Goal: Task Accomplishment & Management: Complete application form

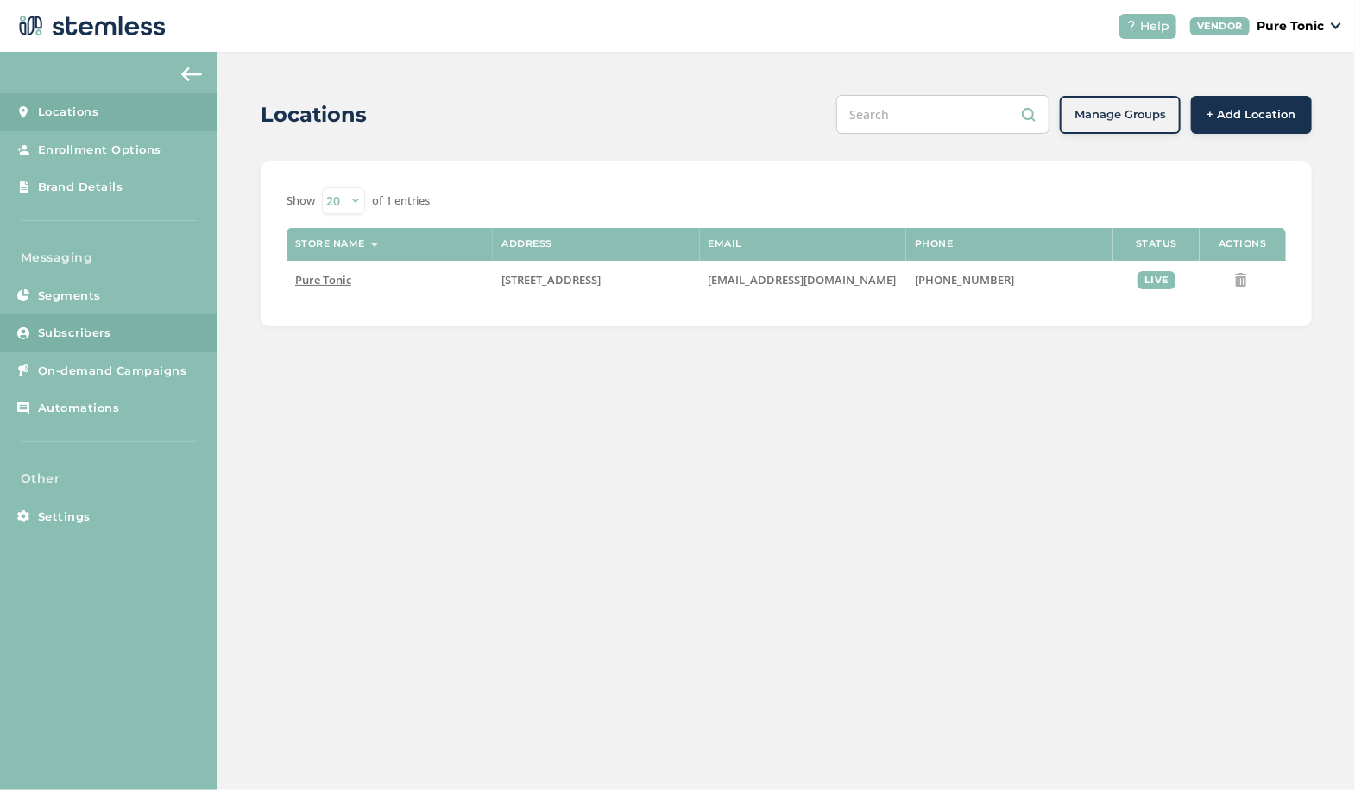
click at [73, 319] on link "Subscribers" at bounding box center [109, 333] width 218 height 38
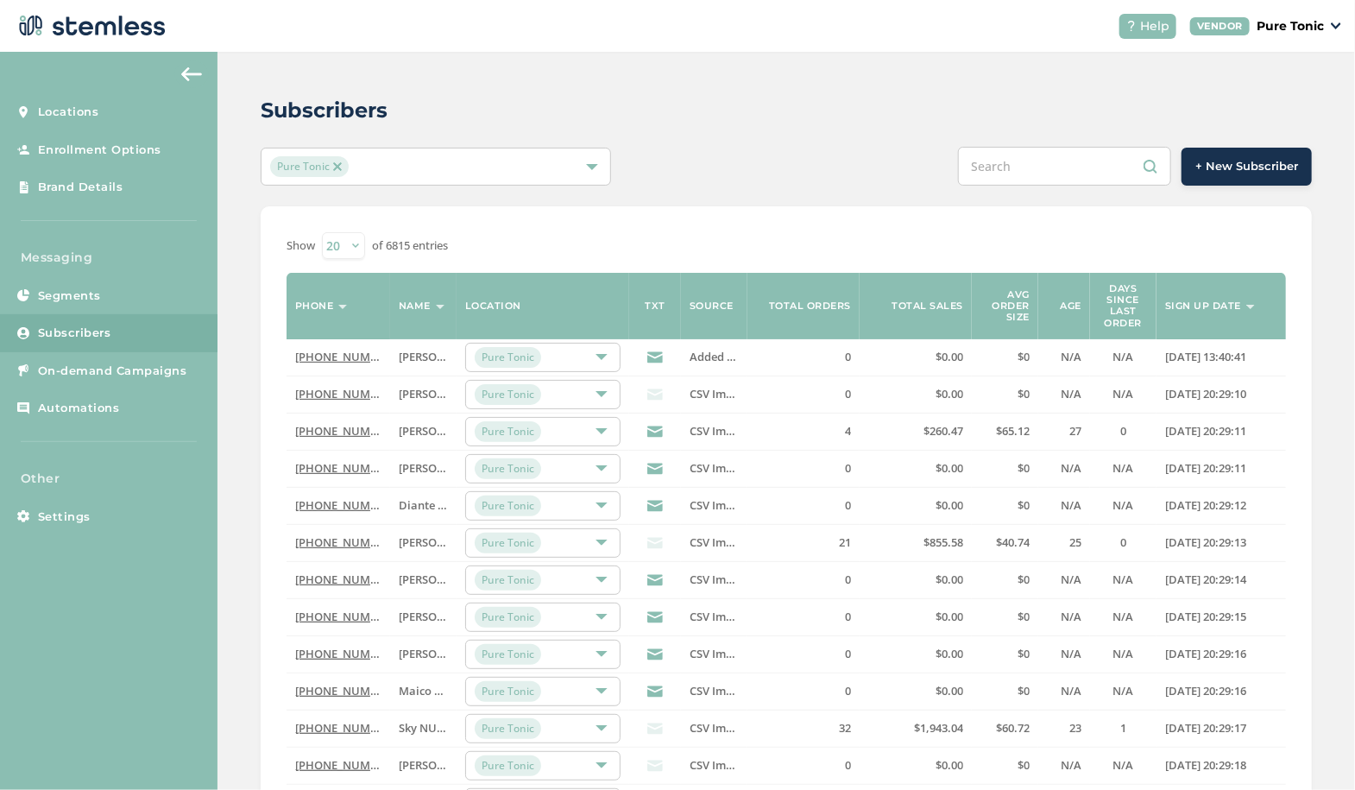
click at [1253, 161] on span "+ New Subscriber" at bounding box center [1247, 166] width 103 height 17
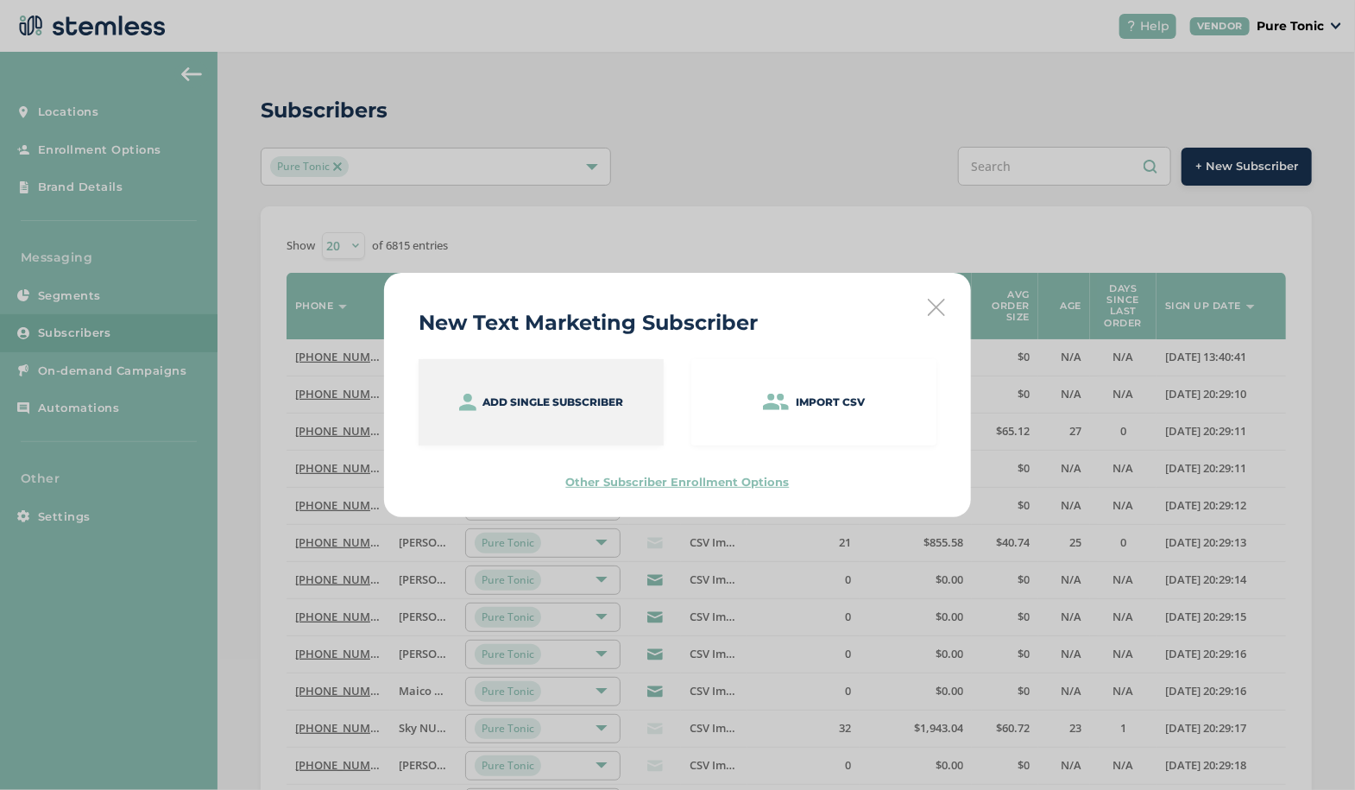
click at [531, 399] on p "Add single subscriber" at bounding box center [553, 403] width 141 height 16
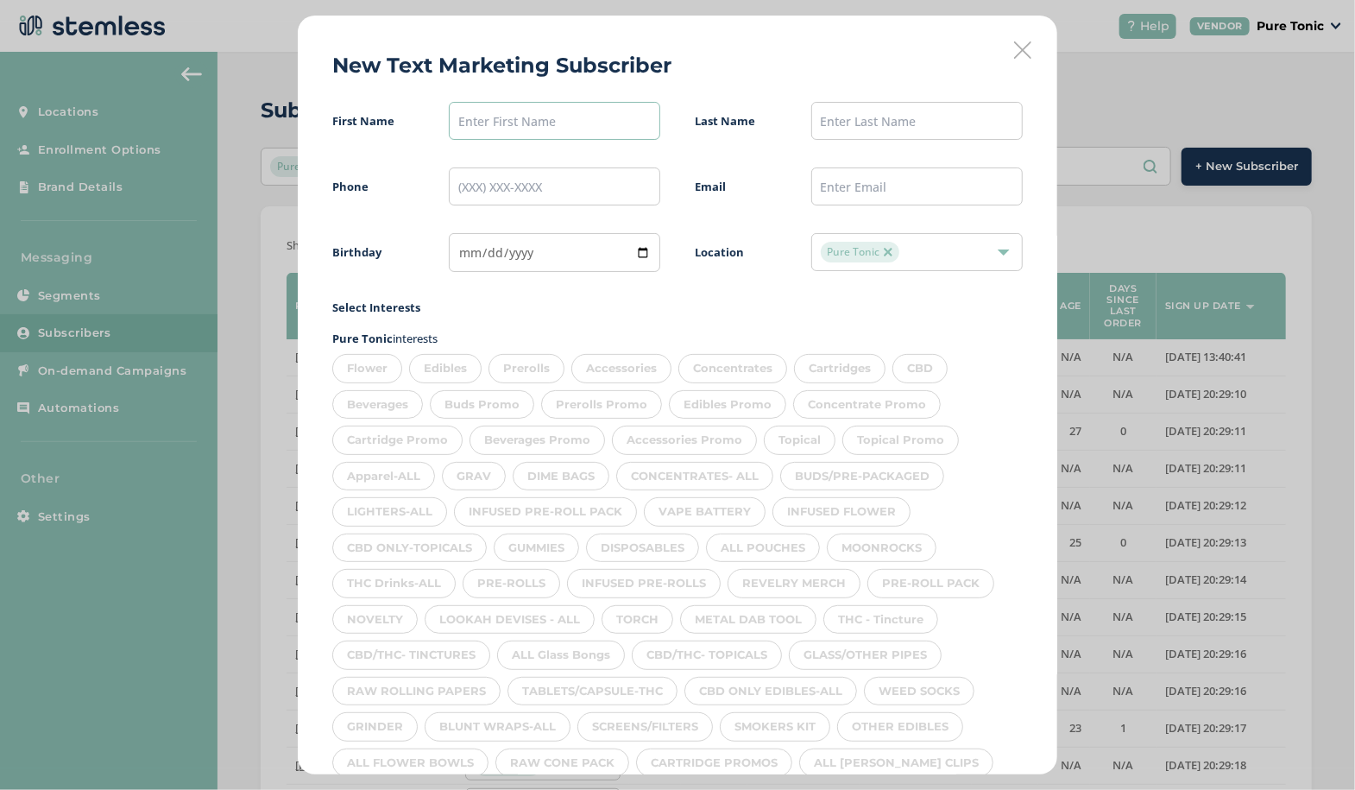
click at [522, 119] on input "text" at bounding box center [554, 121] width 211 height 38
type input "[PERSON_NAME]"
click at [493, 179] on input "tel" at bounding box center [554, 186] width 211 height 38
type input "[PHONE_NUMBER]"
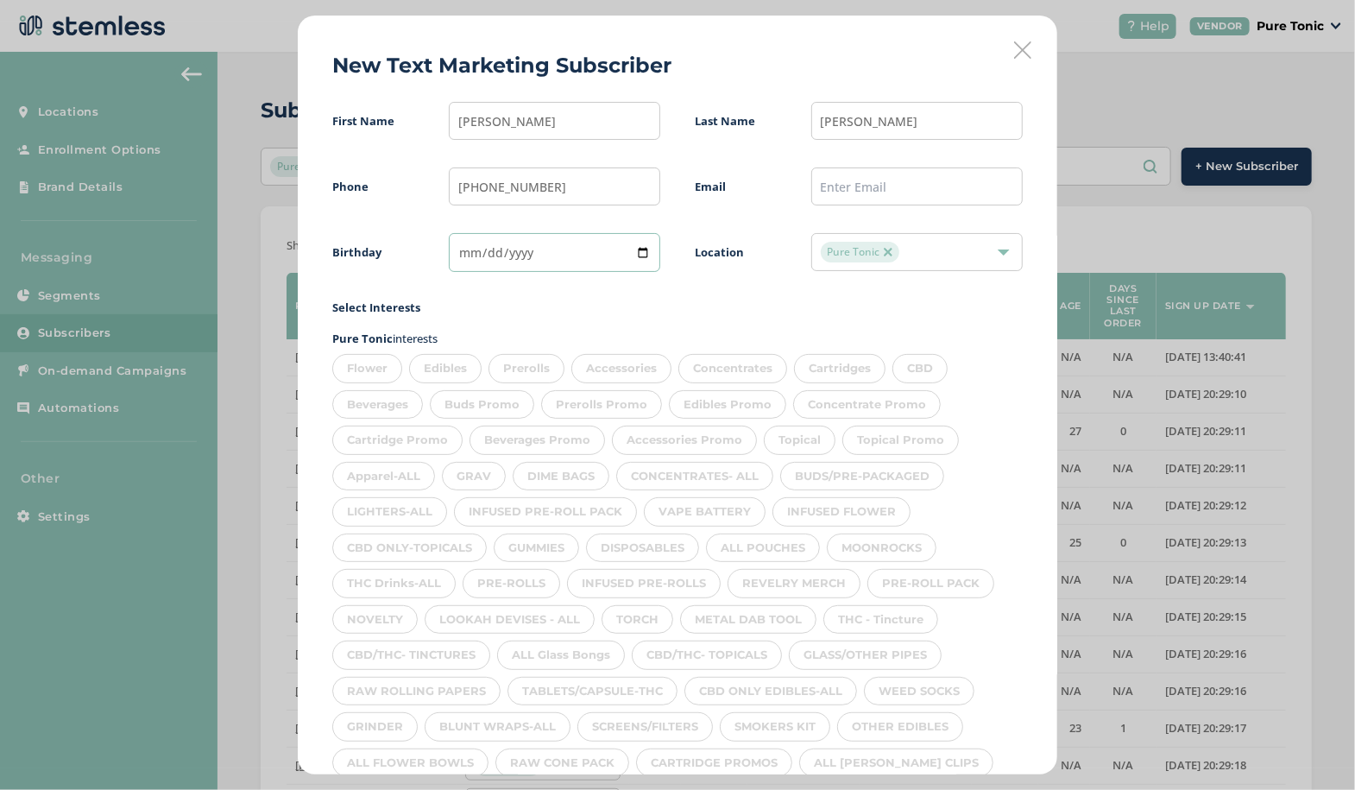
click at [462, 253] on input "date" at bounding box center [554, 252] width 211 height 39
type input "[DATE]"
click at [440, 376] on div "Edibles" at bounding box center [445, 368] width 73 height 29
click at [525, 364] on div "Prerolls" at bounding box center [527, 368] width 76 height 29
click at [365, 374] on div "Flower" at bounding box center [367, 368] width 70 height 29
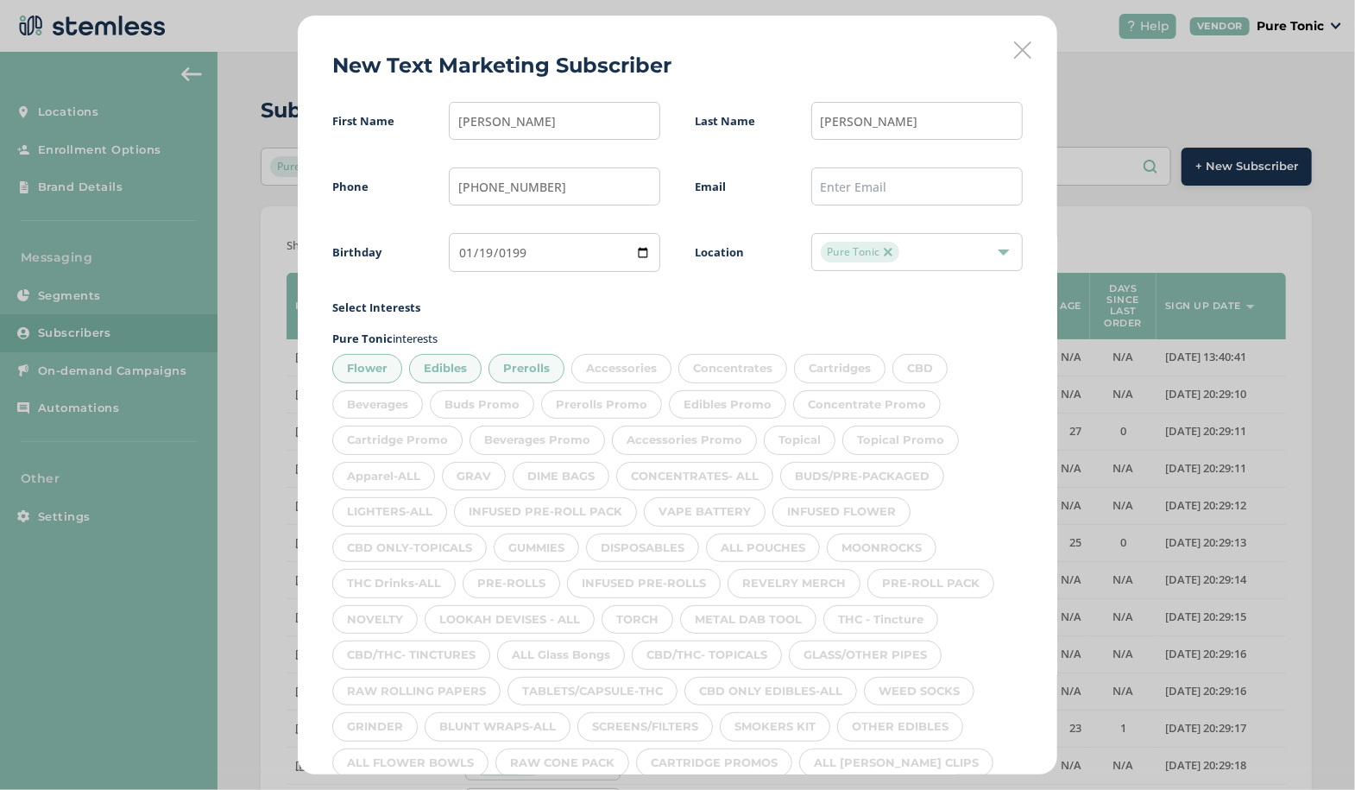
click at [575, 382] on div "Flower Edibles Prerolls Accessories Concentrates Cartridges CBD Beverages Buds …" at bounding box center [677, 705] width 691 height 716
click at [742, 361] on div "Concentrates" at bounding box center [733, 368] width 109 height 29
click at [852, 378] on div "Cartridges" at bounding box center [840, 368] width 92 height 29
click at [922, 370] on div "CBD" at bounding box center [920, 368] width 55 height 29
click at [640, 365] on div "Accessories" at bounding box center [621, 368] width 100 height 29
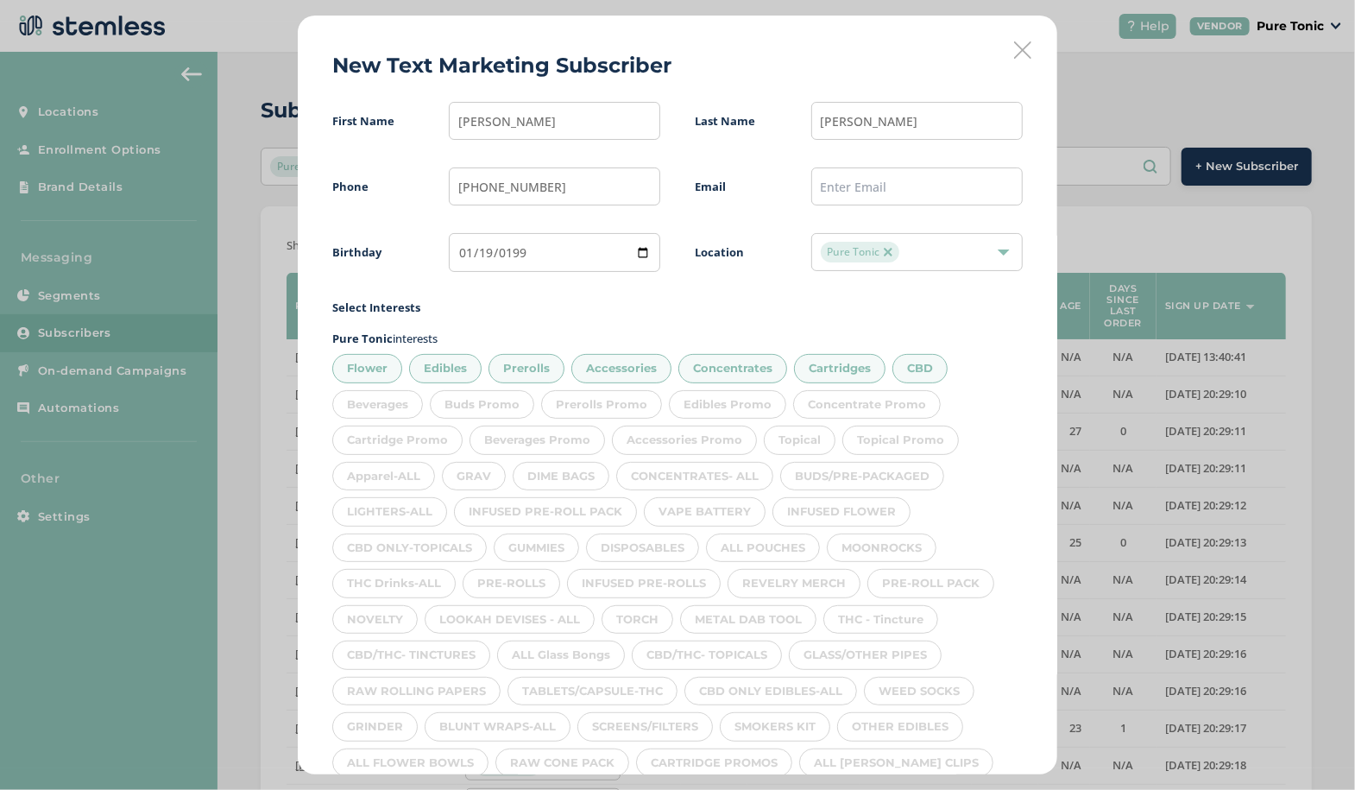
click at [391, 397] on div "Beverages" at bounding box center [377, 404] width 91 height 29
click at [792, 462] on div "BUDS/PRE-PACKAGED" at bounding box center [862, 476] width 164 height 29
click at [384, 483] on div "Apparel-ALL" at bounding box center [383, 476] width 103 height 29
click at [491, 482] on div "GRAV" at bounding box center [474, 476] width 64 height 29
click at [583, 477] on div "DIME BAGS" at bounding box center [561, 476] width 97 height 29
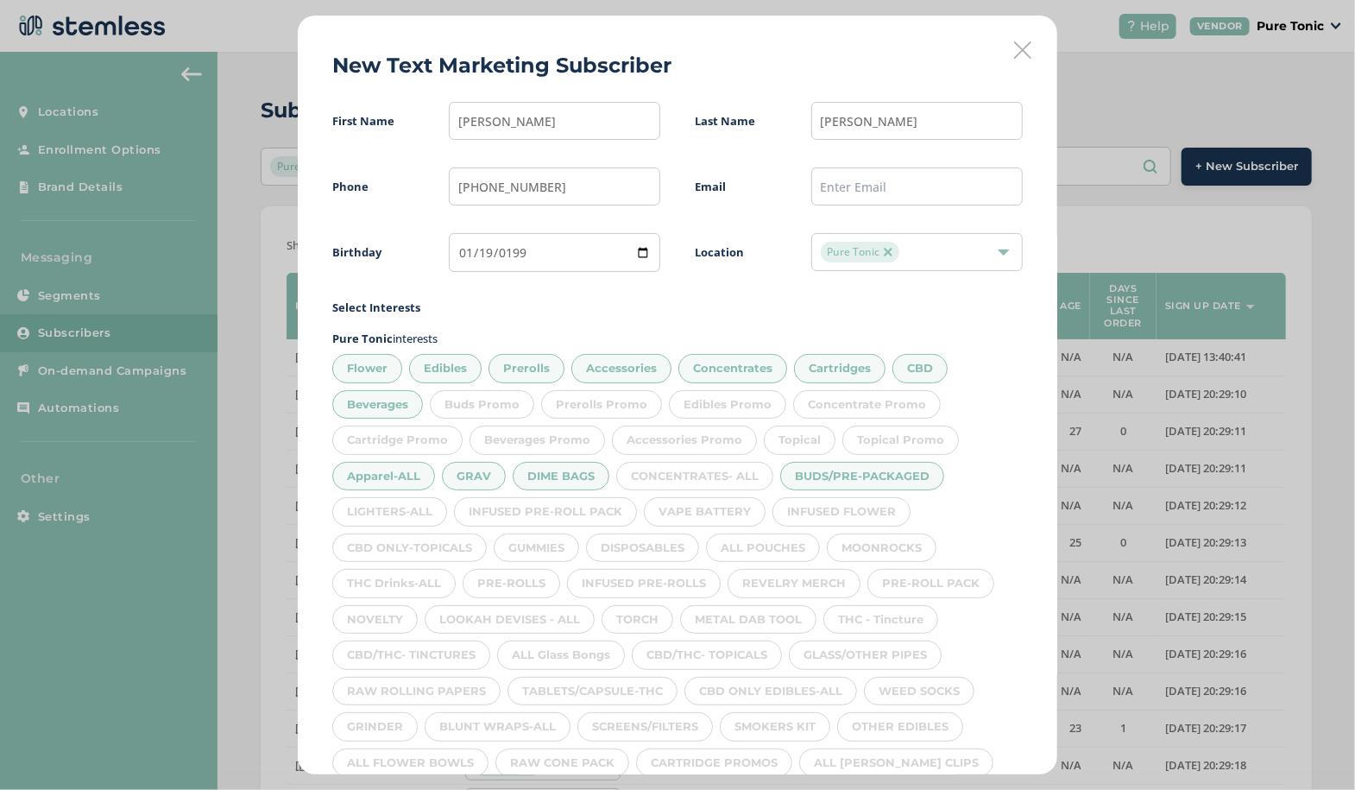
click at [723, 474] on div "CONCENTRATES- ALL" at bounding box center [694, 476] width 157 height 29
click at [792, 462] on div "BUDS/PRE-PACKAGED" at bounding box center [862, 476] width 164 height 29
click at [786, 438] on div "Topical" at bounding box center [800, 440] width 72 height 29
click at [845, 477] on div "BUDS/PRE-PACKAGED" at bounding box center [862, 476] width 164 height 29
click at [854, 507] on div "INFUSED FLOWER" at bounding box center [842, 511] width 138 height 29
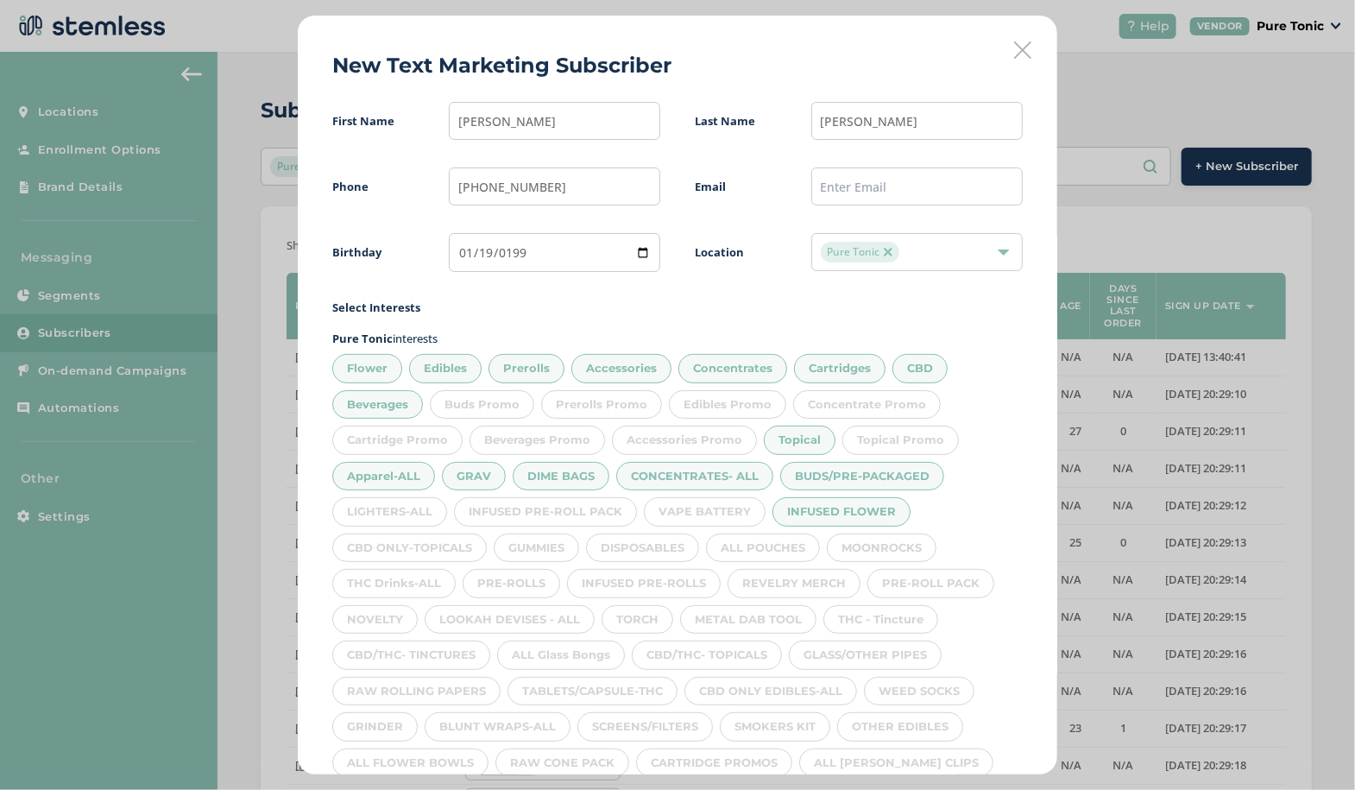
click at [704, 508] on div "VAPE BATTERY" at bounding box center [705, 511] width 122 height 29
click at [538, 501] on div "INFUSED PRE-ROLL PACK" at bounding box center [545, 511] width 183 height 29
click at [375, 513] on div "LIGHTERS-ALL" at bounding box center [389, 511] width 115 height 29
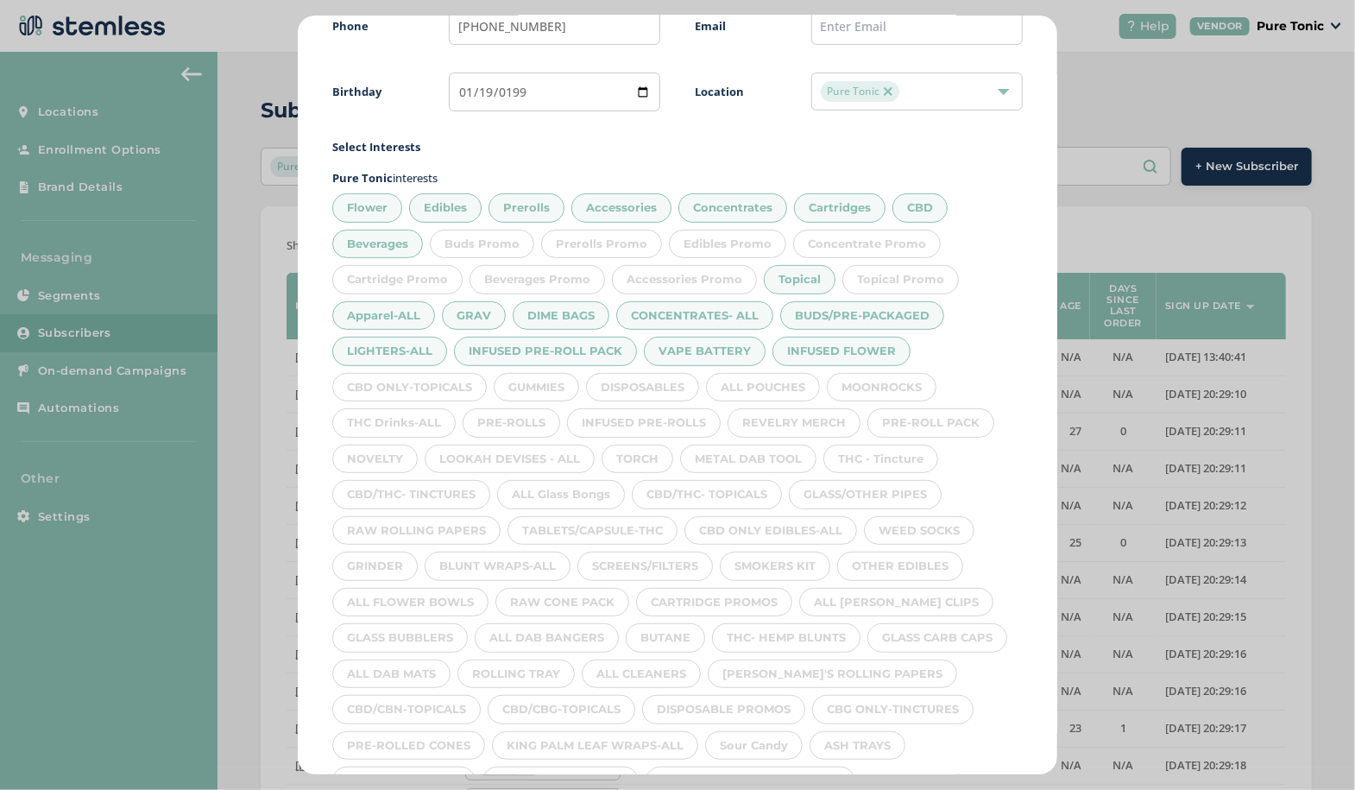
scroll to position [158, 0]
click at [423, 384] on div "CBD ONLY-TOPICALS" at bounding box center [409, 390] width 155 height 29
click at [544, 386] on div "GUMMIES" at bounding box center [536, 390] width 85 height 29
click at [645, 388] on div "DISPOSABLES" at bounding box center [642, 390] width 113 height 29
click at [767, 399] on div "ALL POUCHES" at bounding box center [763, 390] width 114 height 29
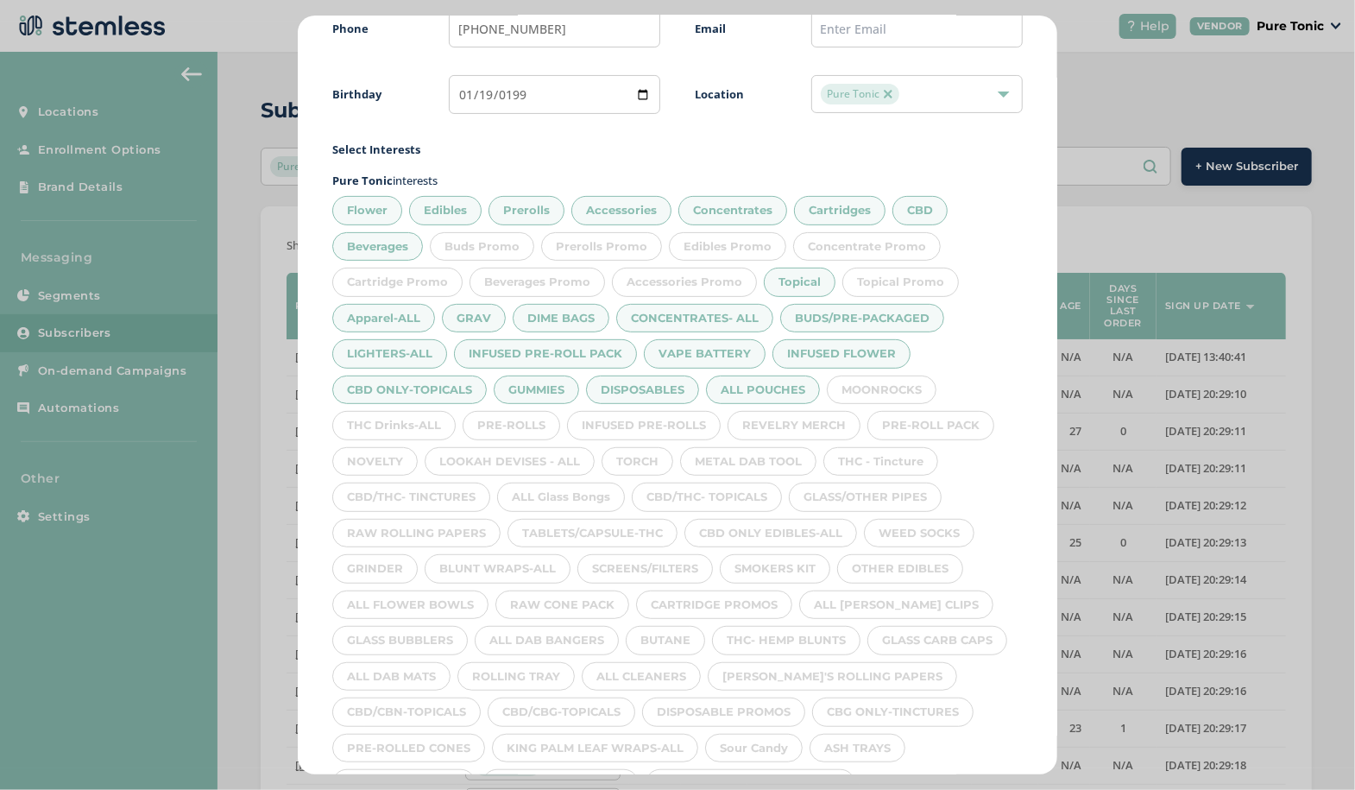
click at [891, 388] on div "MOONROCKS" at bounding box center [882, 390] width 110 height 29
click at [944, 428] on div "PRE-ROLL PACK" at bounding box center [931, 425] width 127 height 29
click at [807, 422] on div "REVELRY MERCH" at bounding box center [794, 425] width 133 height 29
click at [647, 414] on div "INFUSED PRE-ROLLS" at bounding box center [644, 425] width 154 height 29
click at [502, 427] on div "PRE-ROLLS" at bounding box center [512, 425] width 98 height 29
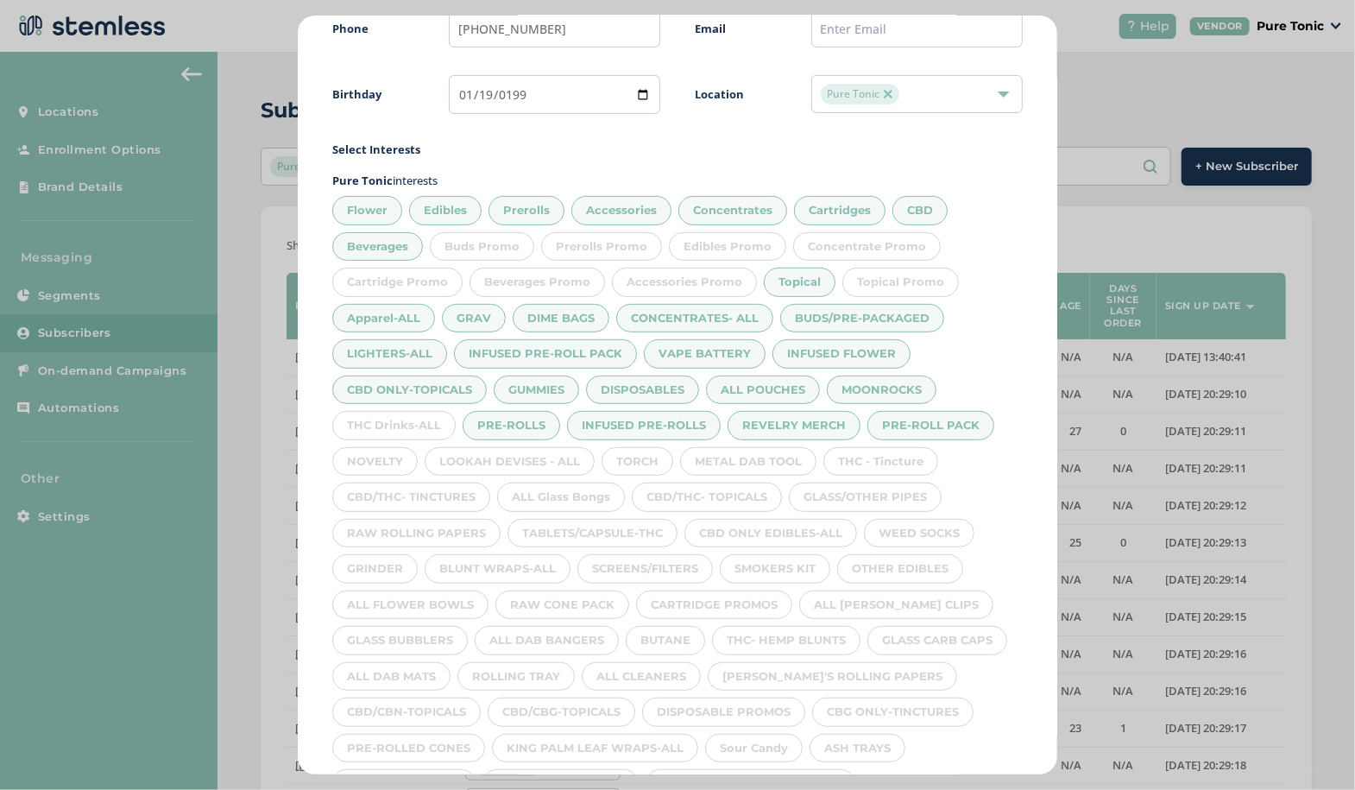
click at [390, 411] on div "THC Drinks-ALL" at bounding box center [393, 425] width 123 height 29
click at [390, 458] on div "NOVELTY" at bounding box center [374, 461] width 85 height 29
click at [500, 453] on div "LOOKAH DEVISES - ALL" at bounding box center [510, 461] width 170 height 29
click at [623, 459] on div "TORCH" at bounding box center [638, 461] width 72 height 29
click at [739, 458] on div "METAL DAB TOOL" at bounding box center [748, 461] width 136 height 29
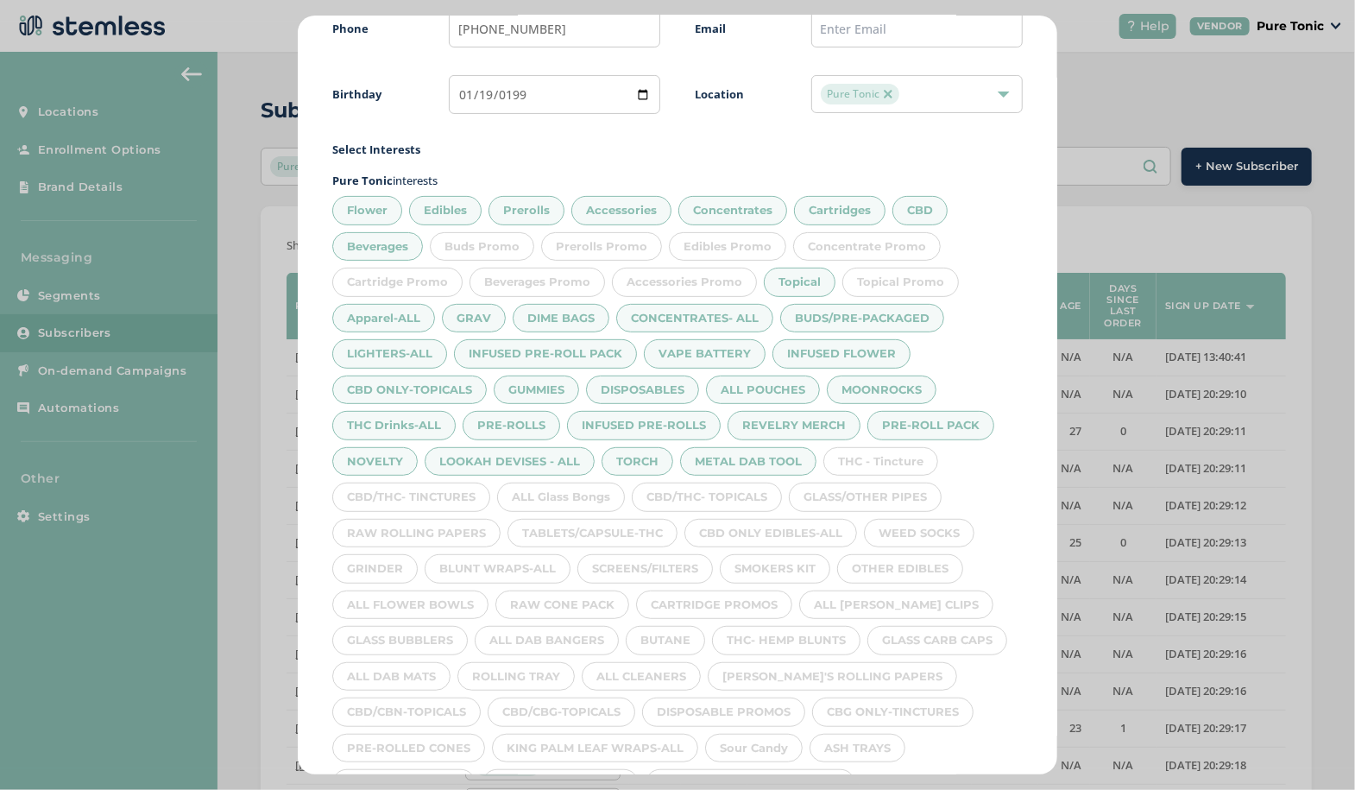
click at [880, 483] on div "GLASS/OTHER PIPES" at bounding box center [865, 497] width 153 height 29
click at [874, 491] on div "GLASS/OTHER PIPES" at bounding box center [865, 497] width 153 height 29
click at [868, 462] on div "THC - Tincture" at bounding box center [881, 461] width 115 height 29
click at [874, 492] on div "GLASS/OTHER PIPES" at bounding box center [865, 497] width 153 height 29
click at [760, 495] on div "CBD/THC- TOPICALS" at bounding box center [707, 497] width 150 height 29
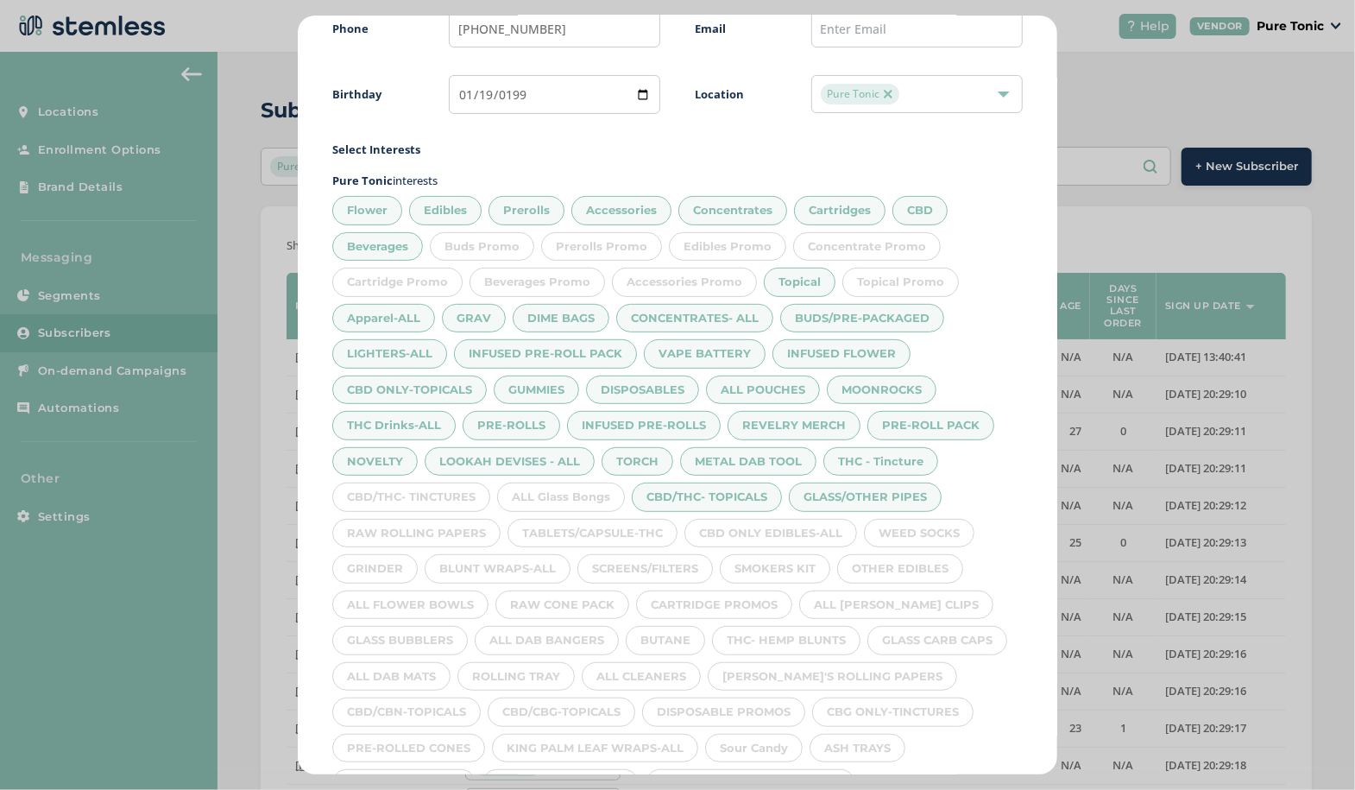
click at [552, 491] on div "ALL Glass Bongs" at bounding box center [561, 497] width 128 height 29
click at [441, 492] on div "CBD/THC- TINCTURES" at bounding box center [411, 497] width 158 height 29
click at [441, 525] on div "RAW ROLLING PAPERS" at bounding box center [416, 533] width 168 height 29
click at [622, 532] on div "TABLETS/CAPSULE-THC" at bounding box center [593, 533] width 170 height 29
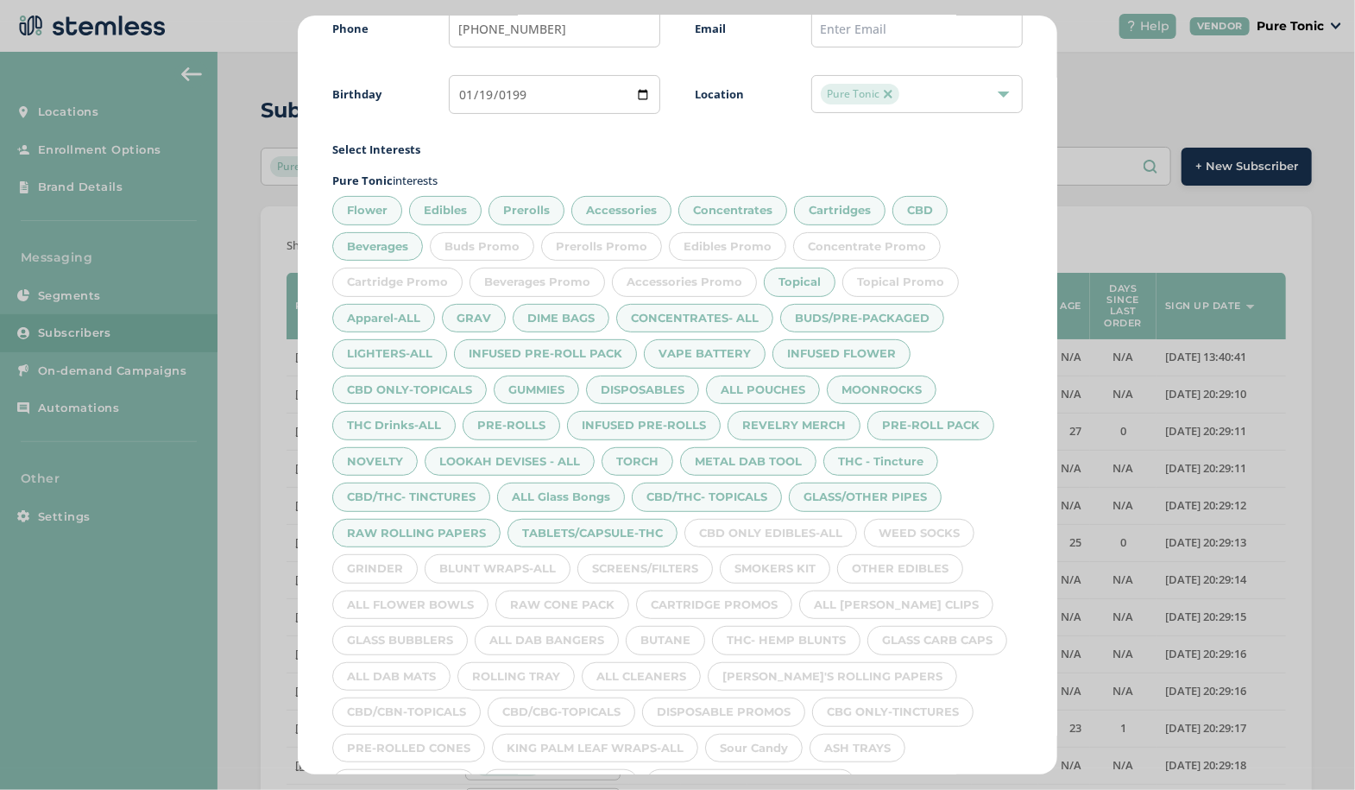
click at [797, 523] on div "CBD ONLY EDIBLES-ALL" at bounding box center [771, 533] width 173 height 29
click at [926, 531] on div "WEED SOCKS" at bounding box center [919, 533] width 110 height 29
click at [925, 561] on div "OTHER EDIBLES" at bounding box center [900, 568] width 126 height 29
click at [790, 570] on div "SMOKERS KIT" at bounding box center [775, 568] width 110 height 29
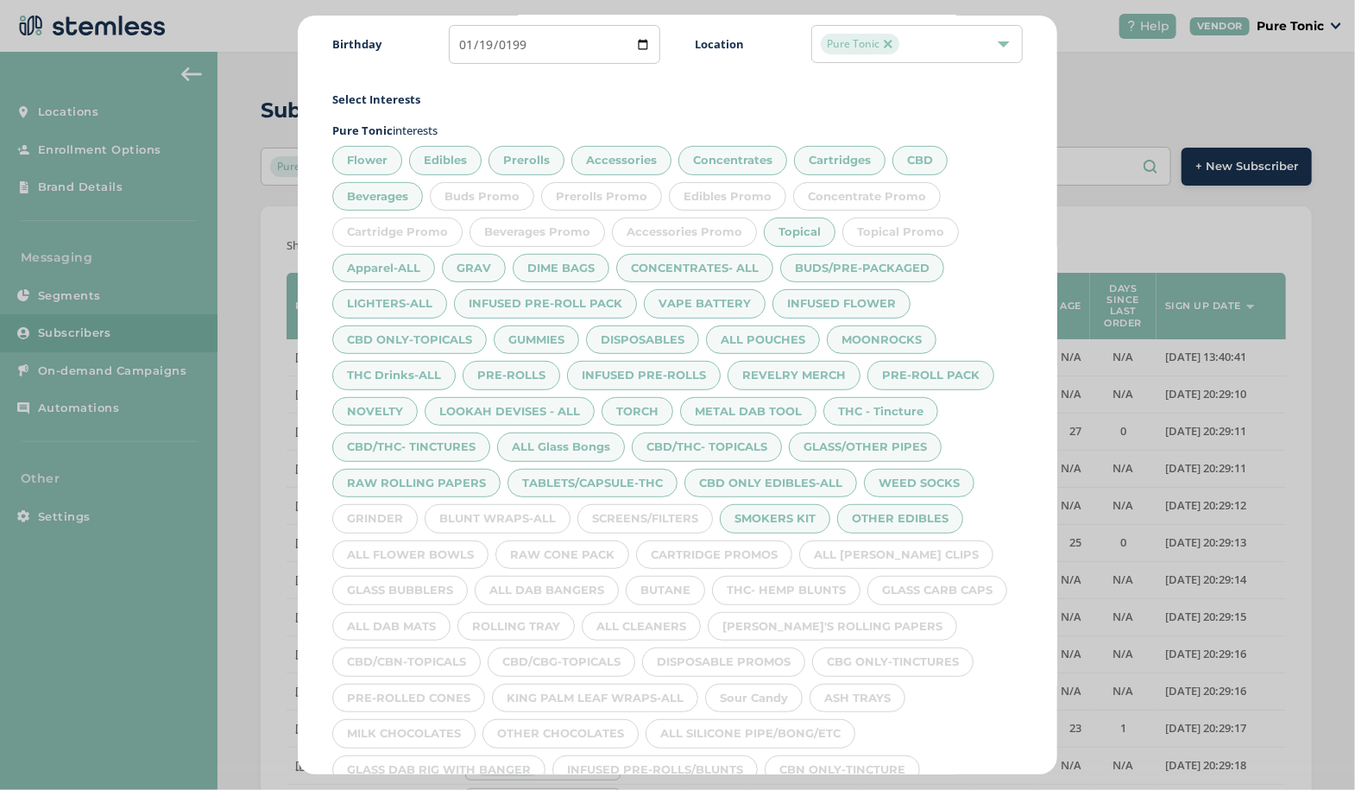
scroll to position [237, 0]
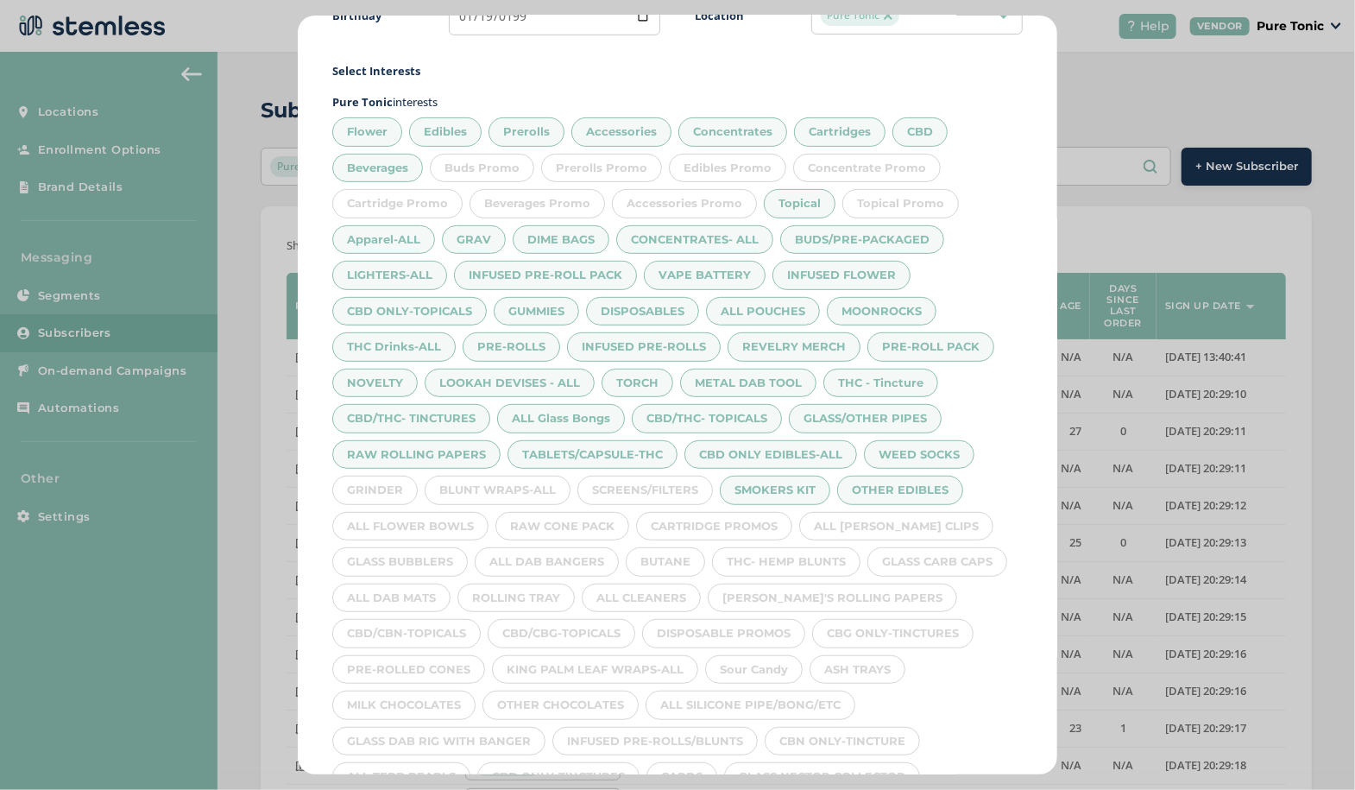
click at [664, 476] on div "SCREENS/FILTERS" at bounding box center [646, 490] width 136 height 29
click at [513, 481] on div "BLUNT WRAPS-ALL" at bounding box center [498, 490] width 146 height 29
click at [412, 478] on div "GRINDER" at bounding box center [374, 490] width 85 height 29
click at [409, 522] on div "ALL FLOWER BOWLS" at bounding box center [410, 526] width 156 height 29
click at [579, 516] on div "RAW CONE PACK" at bounding box center [562, 526] width 134 height 29
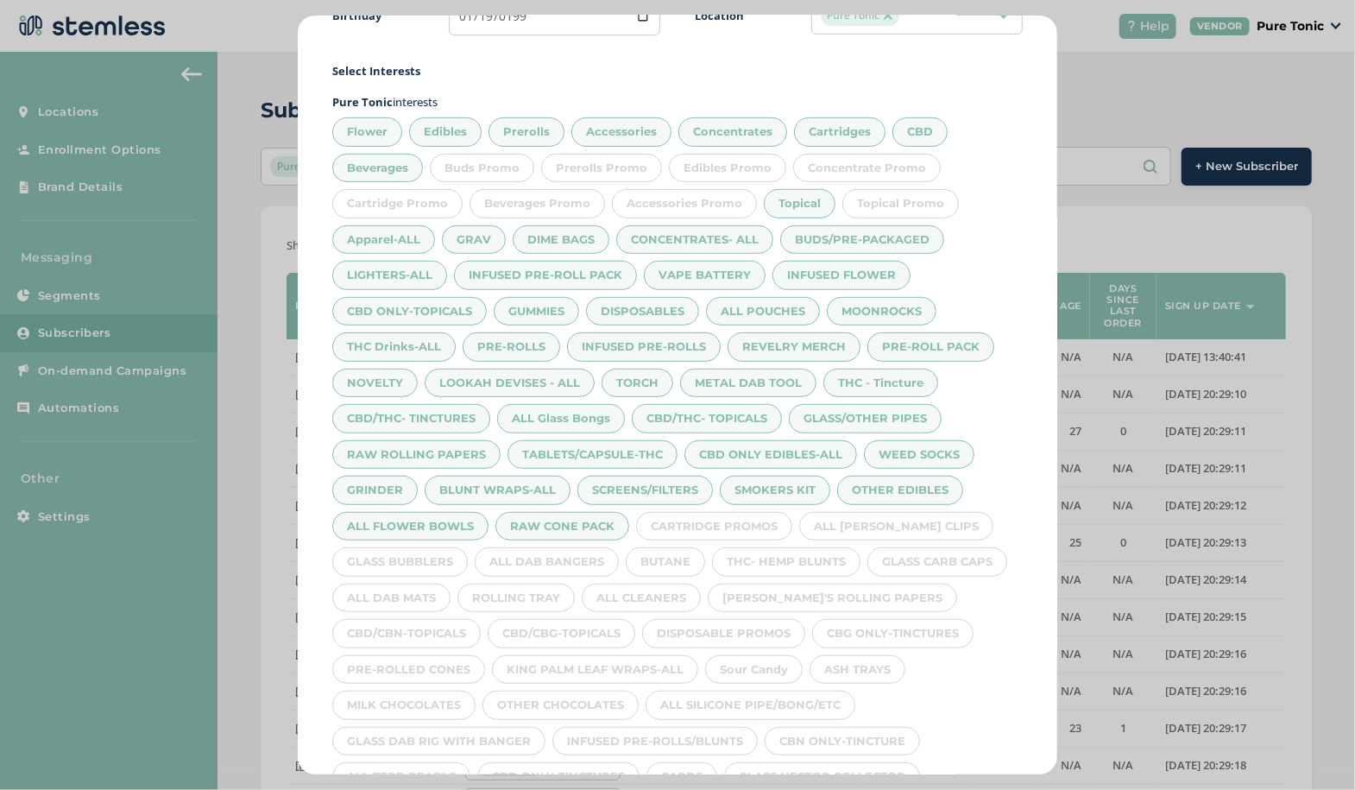
click at [880, 515] on div "ALL [PERSON_NAME] CLIPS" at bounding box center [896, 526] width 194 height 29
click at [960, 547] on div "GLASS CARB CAPS" at bounding box center [938, 561] width 140 height 29
click at [833, 559] on div "THC- HEMP BLUNTS" at bounding box center [786, 561] width 148 height 29
click at [853, 601] on div "[PERSON_NAME]'S ROLLING PAPERS" at bounding box center [832, 598] width 249 height 29
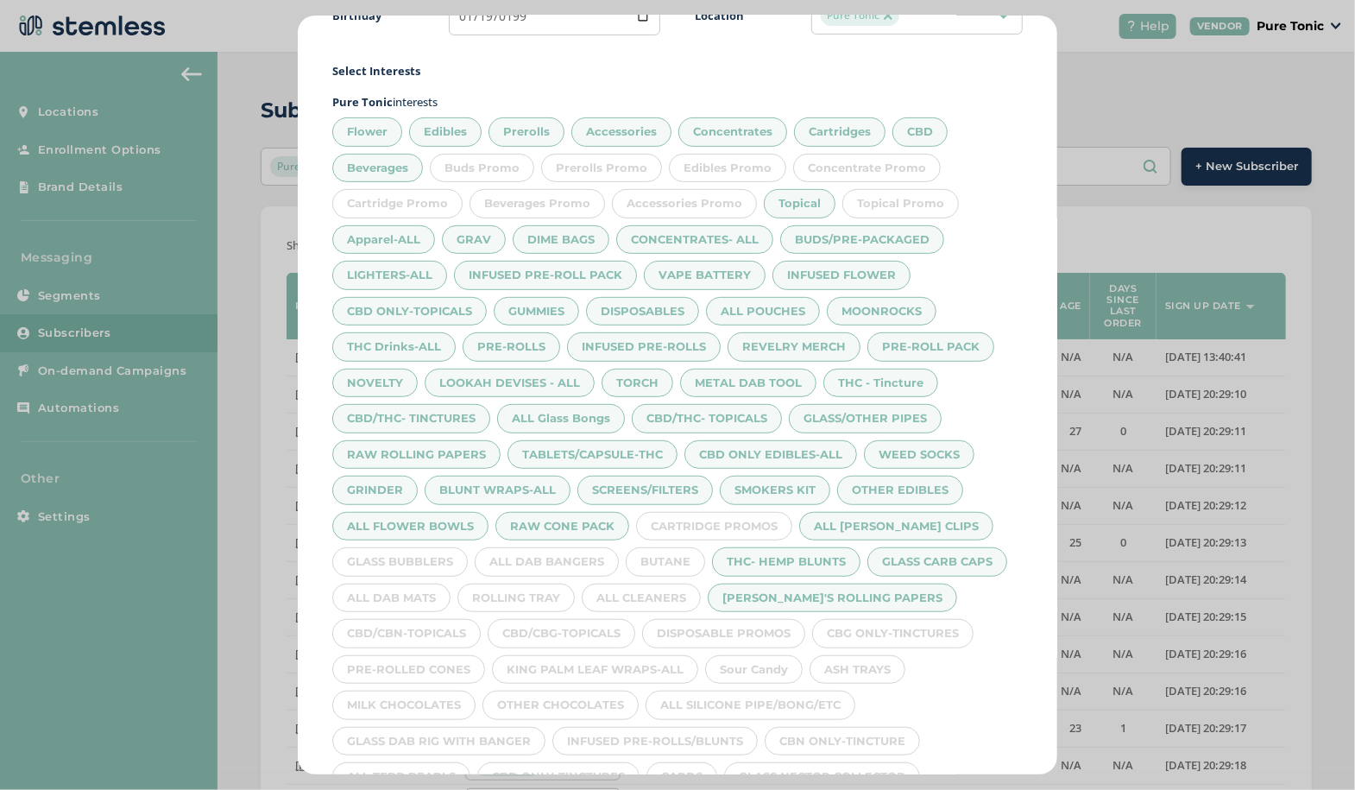
click at [933, 628] on div "CBG ONLY-TINCTURES" at bounding box center [892, 633] width 161 height 29
click at [868, 664] on div "ASH TRAYS" at bounding box center [858, 669] width 96 height 29
click at [801, 695] on div "ALL SILICONE PIPE/BONG/ETC" at bounding box center [751, 705] width 210 height 29
click at [843, 727] on div "CBN ONLY-TINCTURE" at bounding box center [842, 741] width 155 height 29
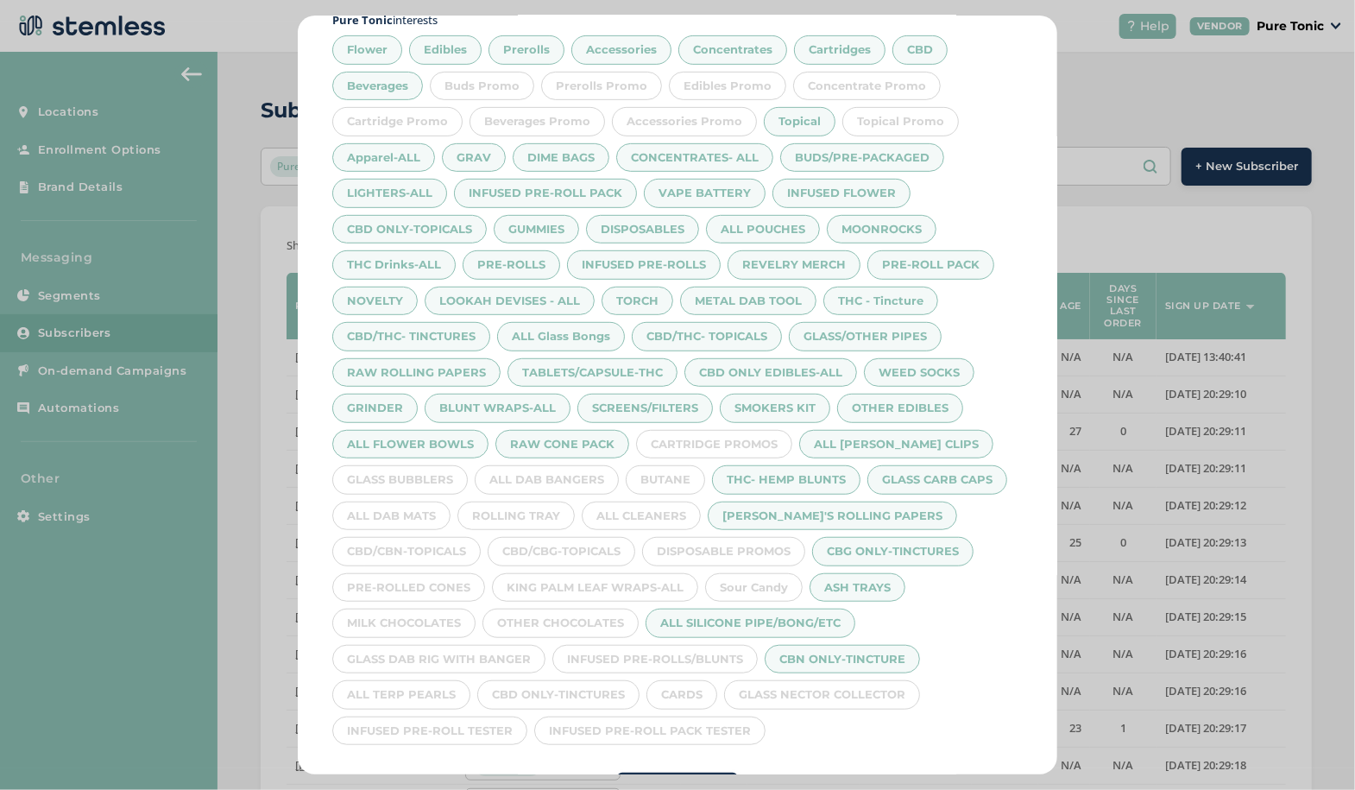
scroll to position [319, 0]
click at [869, 689] on div "GLASS NECTOR COLLECTOR" at bounding box center [822, 694] width 196 height 29
click at [676, 723] on div "INFUSED PRE-ROLL PACK TESTER" at bounding box center [649, 730] width 231 height 29
click at [691, 689] on div "CARDS" at bounding box center [682, 694] width 71 height 29
click at [718, 645] on div "INFUSED PRE-ROLLS/BLUNTS" at bounding box center [654, 659] width 205 height 29
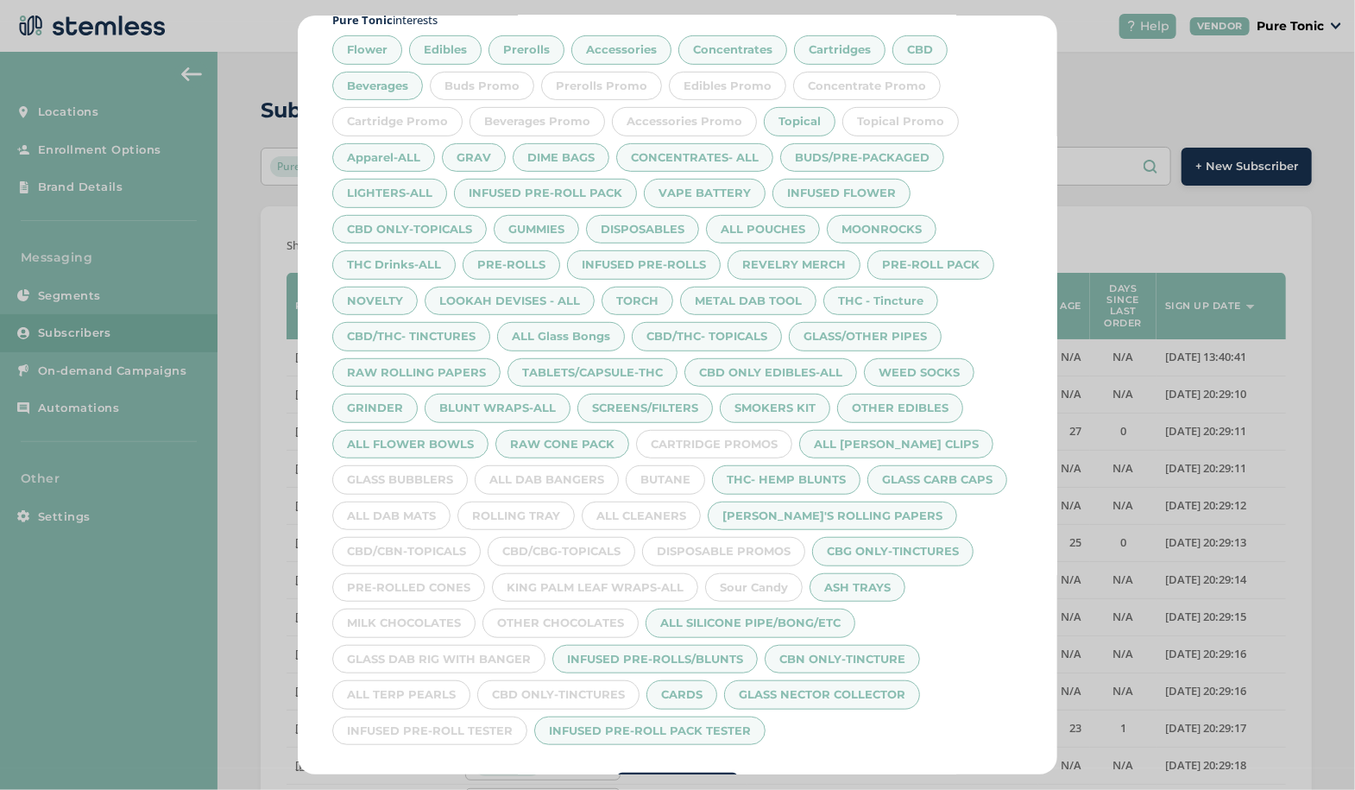
click at [767, 576] on div "Sour Candy" at bounding box center [754, 587] width 98 height 29
click at [643, 573] on div "KING PALM LEAF WRAPS-ALL" at bounding box center [595, 587] width 206 height 29
click at [666, 508] on div "ALL CLEANERS" at bounding box center [641, 516] width 119 height 29
click at [674, 470] on div "BUTANE" at bounding box center [665, 479] width 79 height 29
click at [589, 465] on div "ALL DAB BANGERS" at bounding box center [547, 479] width 144 height 29
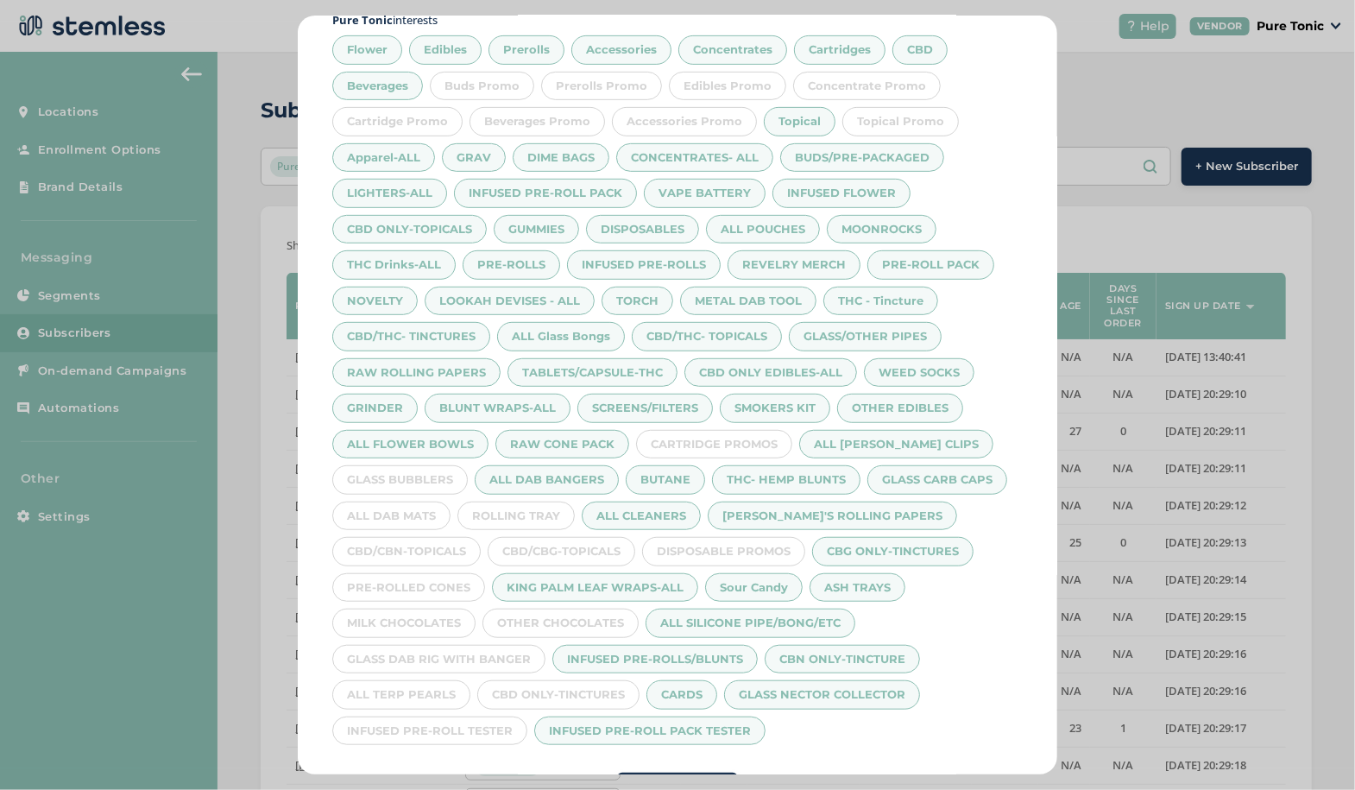
click at [426, 466] on div "GLASS BUBBLERS" at bounding box center [400, 479] width 136 height 29
click at [408, 504] on div "ALL DAB MATS" at bounding box center [391, 516] width 118 height 29
click at [521, 510] on div "ROLLING TRAY" at bounding box center [516, 516] width 117 height 29
click at [430, 546] on div "CBD/CBN-TOPICALS" at bounding box center [406, 551] width 148 height 29
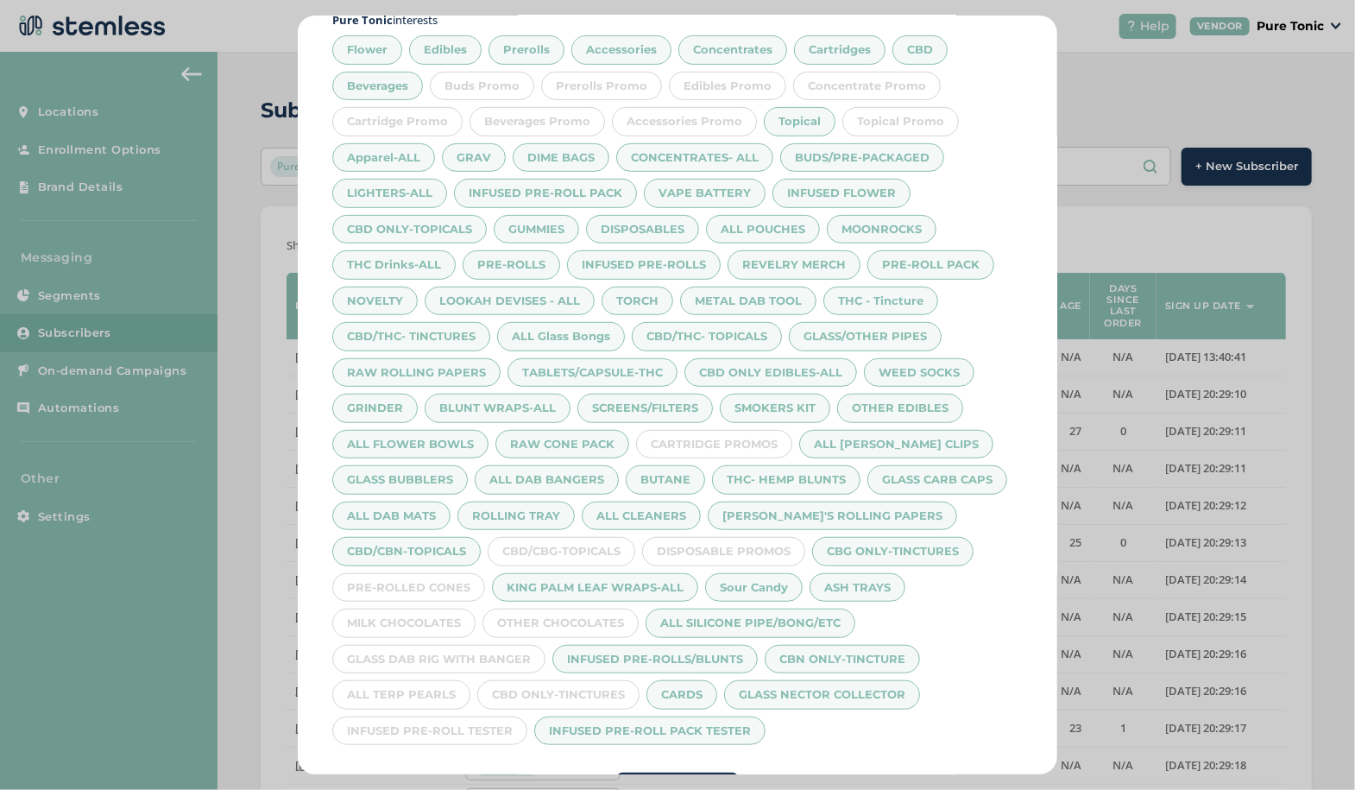
click at [589, 537] on div "CBD/CBG-TOPICALS" at bounding box center [562, 551] width 148 height 29
click at [597, 609] on div "OTHER CHOCOLATES" at bounding box center [561, 623] width 156 height 29
click at [420, 575] on div "PRE-ROLLED CONES" at bounding box center [408, 587] width 153 height 29
click at [437, 609] on div "MILK CHOCOLATES" at bounding box center [403, 623] width 143 height 29
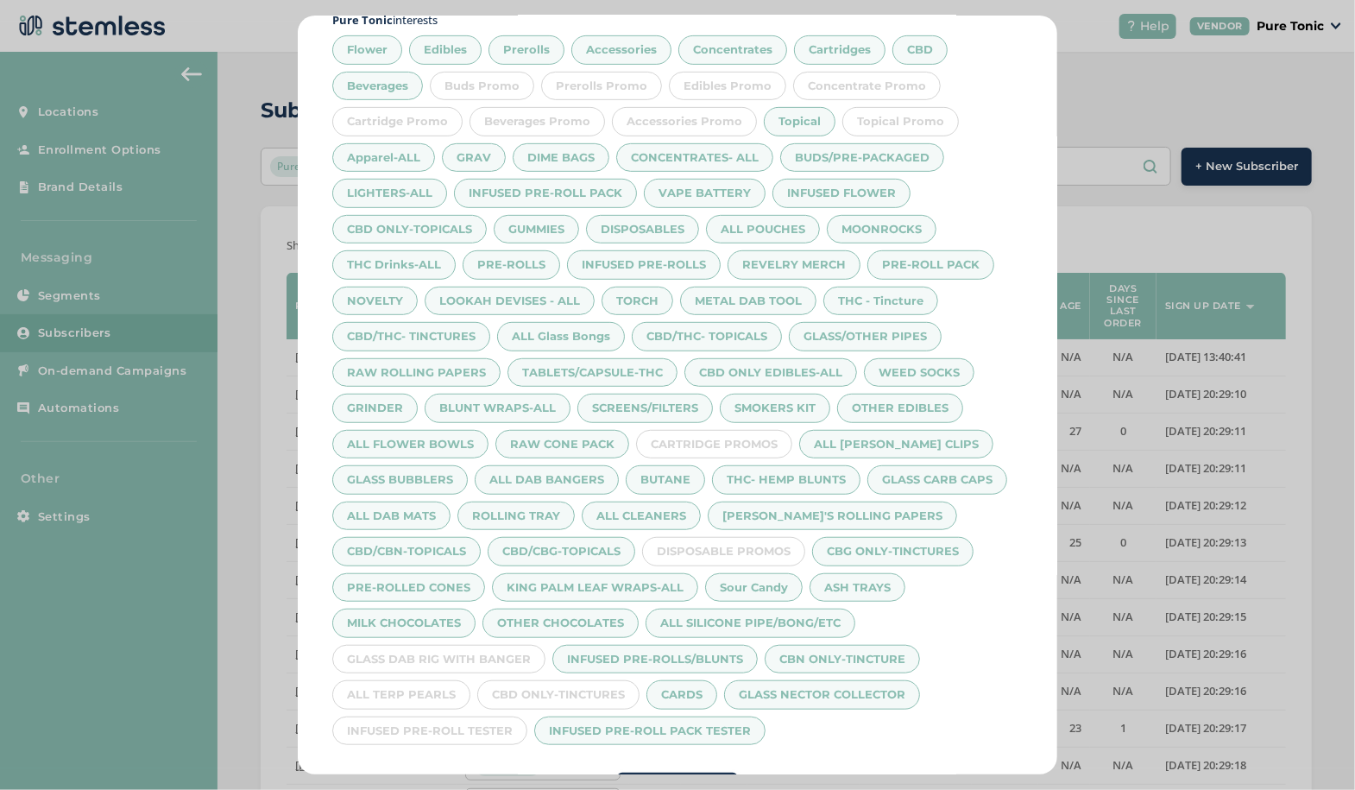
click at [479, 647] on div "GLASS DAB RIG WITH BANGER" at bounding box center [438, 659] width 213 height 29
click at [567, 680] on div "CBD ONLY-TINCTURES" at bounding box center [558, 694] width 162 height 29
click at [401, 683] on div "ALL TERP PEARLS" at bounding box center [401, 694] width 138 height 29
click at [419, 729] on div "INFUSED PRE-ROLL TESTER" at bounding box center [429, 730] width 195 height 29
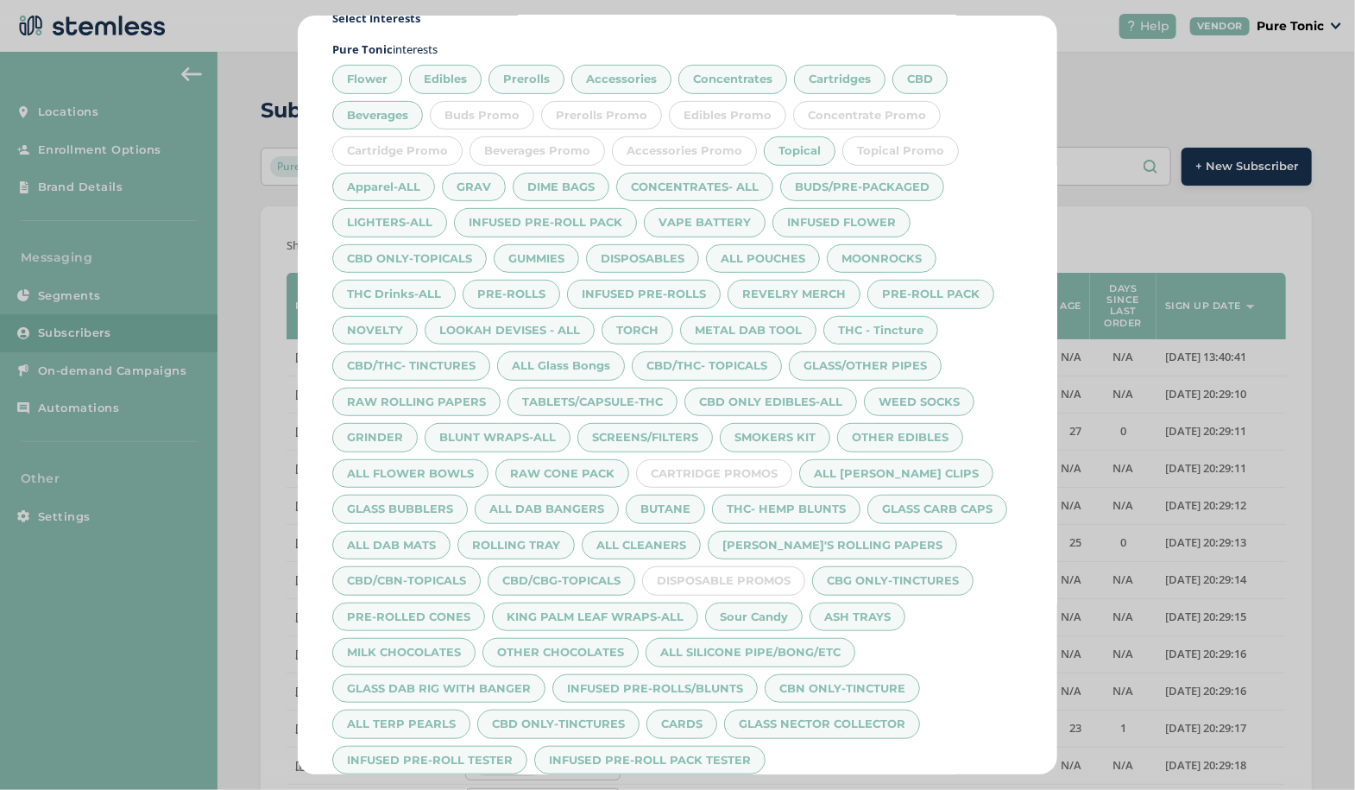
scroll to position [367, 0]
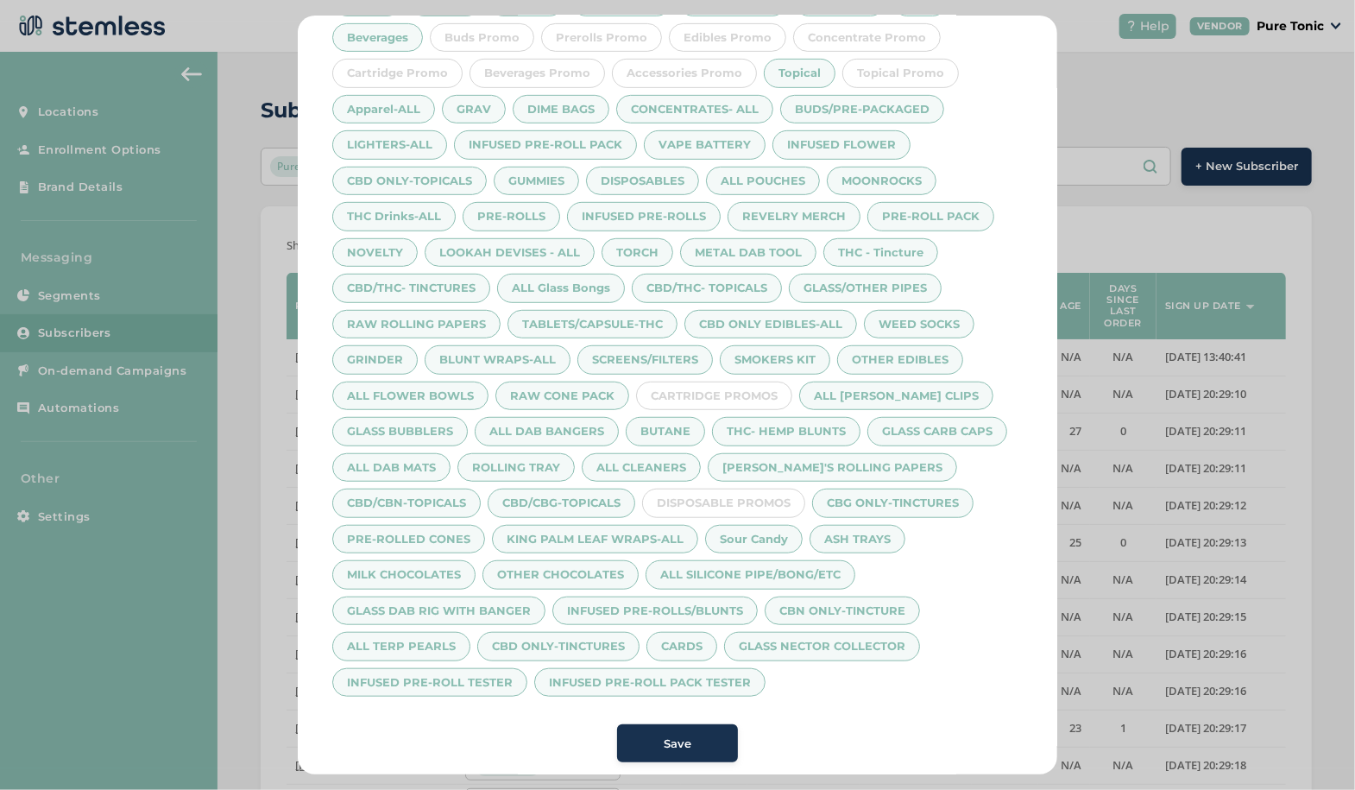
click at [694, 724] on button "Save" at bounding box center [677, 743] width 121 height 38
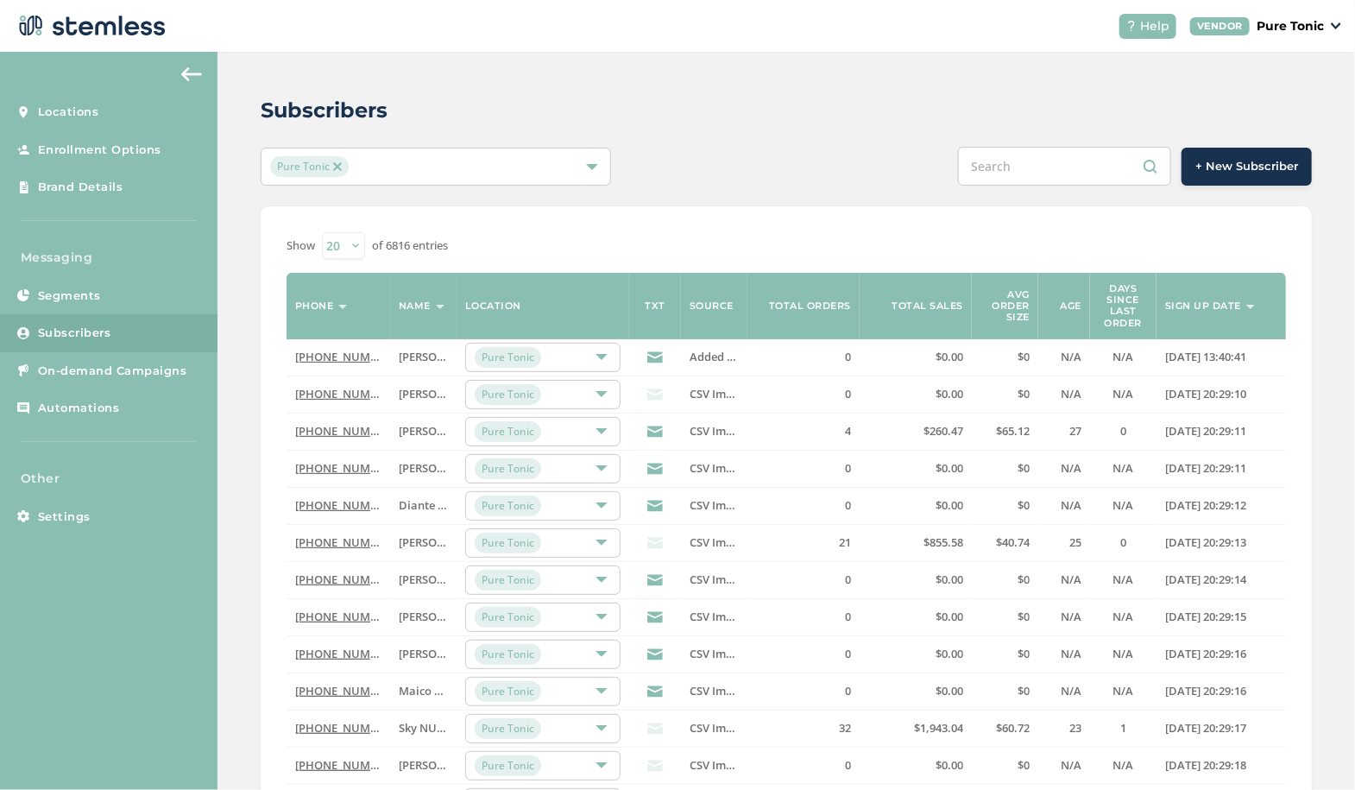
click at [1201, 148] on button "+ New Subscriber" at bounding box center [1247, 167] width 130 height 38
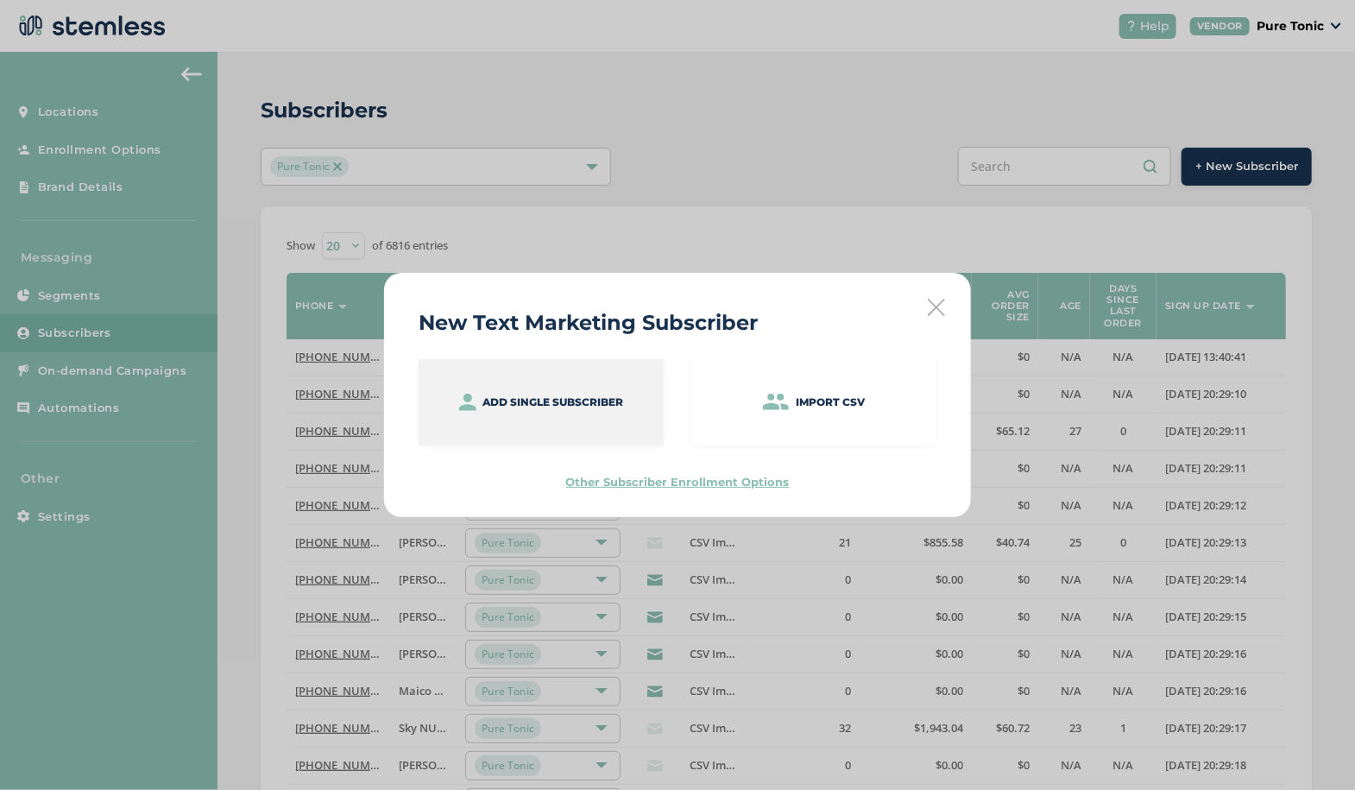
click at [544, 387] on div "Add single subscriber" at bounding box center [541, 402] width 245 height 86
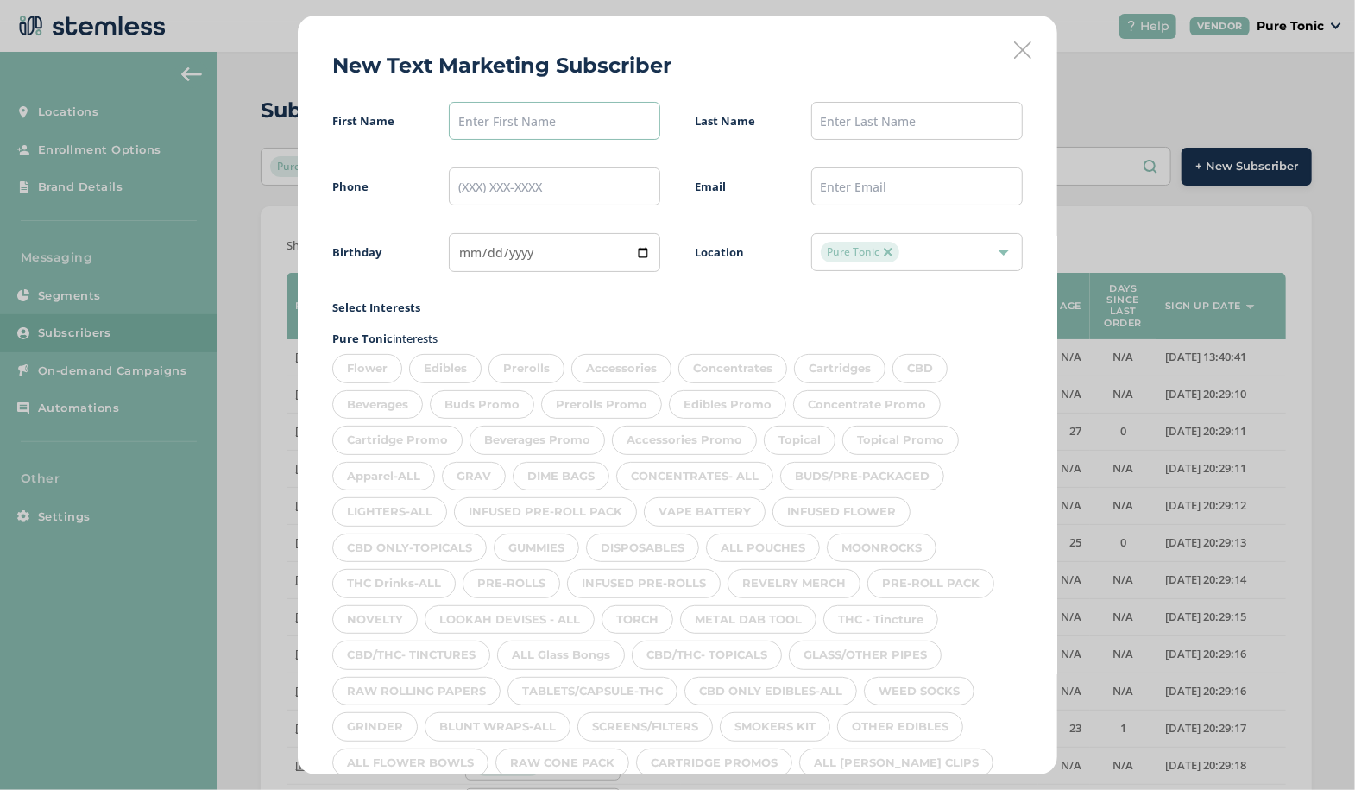
click at [565, 127] on input "text" at bounding box center [554, 121] width 211 height 38
click at [489, 183] on input "tel" at bounding box center [554, 186] width 211 height 38
type input "[PHONE_NUMBER]"
click at [474, 252] on input "date" at bounding box center [554, 252] width 211 height 39
type input "[DATE]"
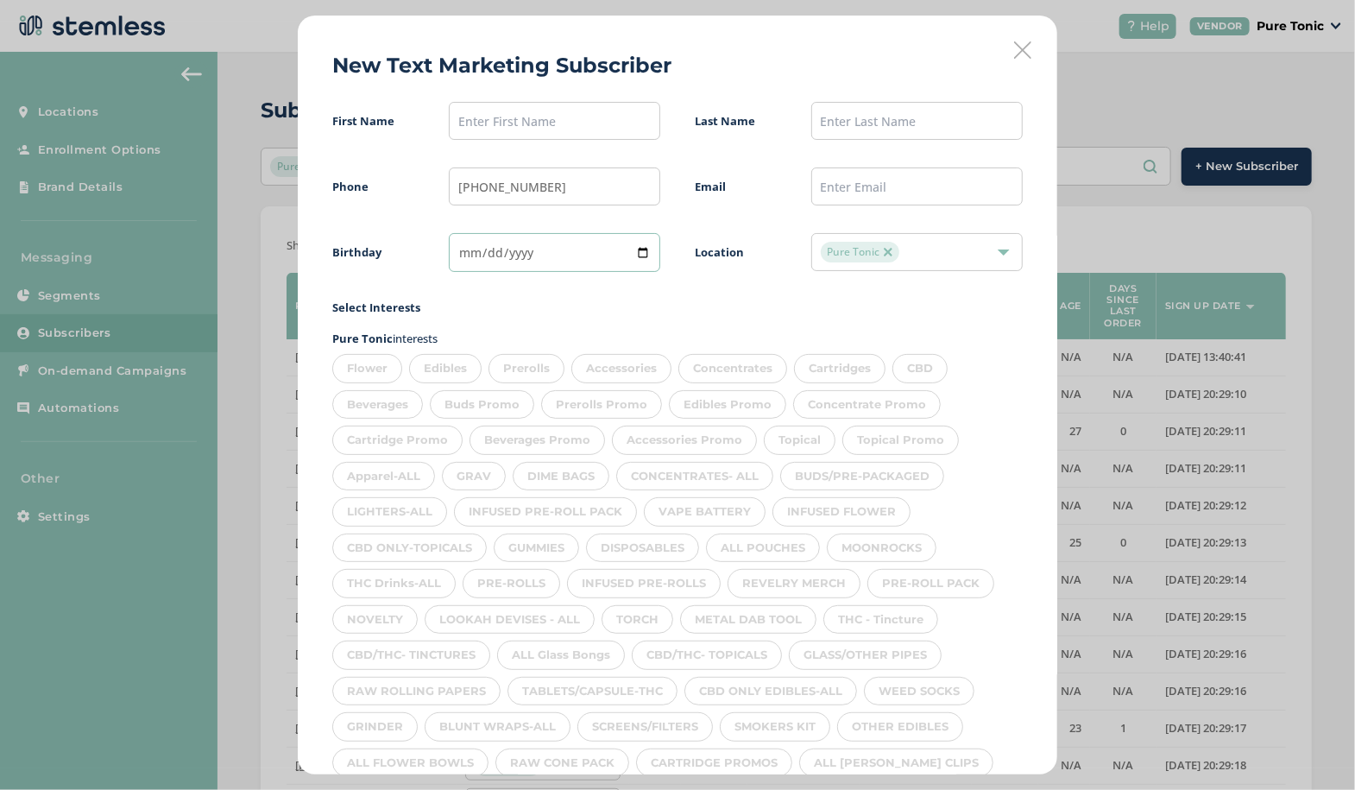
click at [518, 251] on input "date" at bounding box center [554, 252] width 211 height 39
type input "[DATE]"
click at [522, 125] on input "text" at bounding box center [554, 121] width 211 height 38
type input "c"
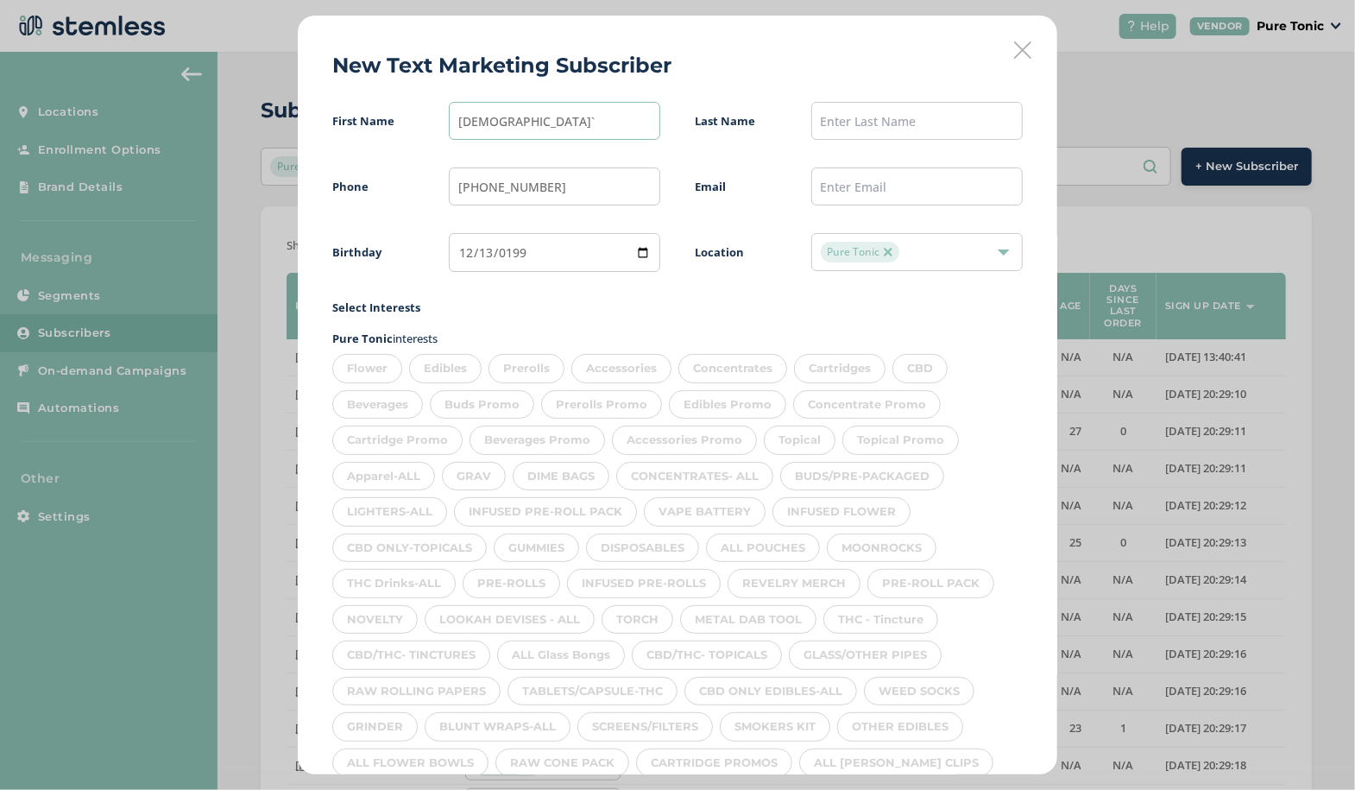
click at [522, 125] on input "[DEMOGRAPHIC_DATA]`" at bounding box center [554, 121] width 211 height 38
type input "[PERSON_NAME]"
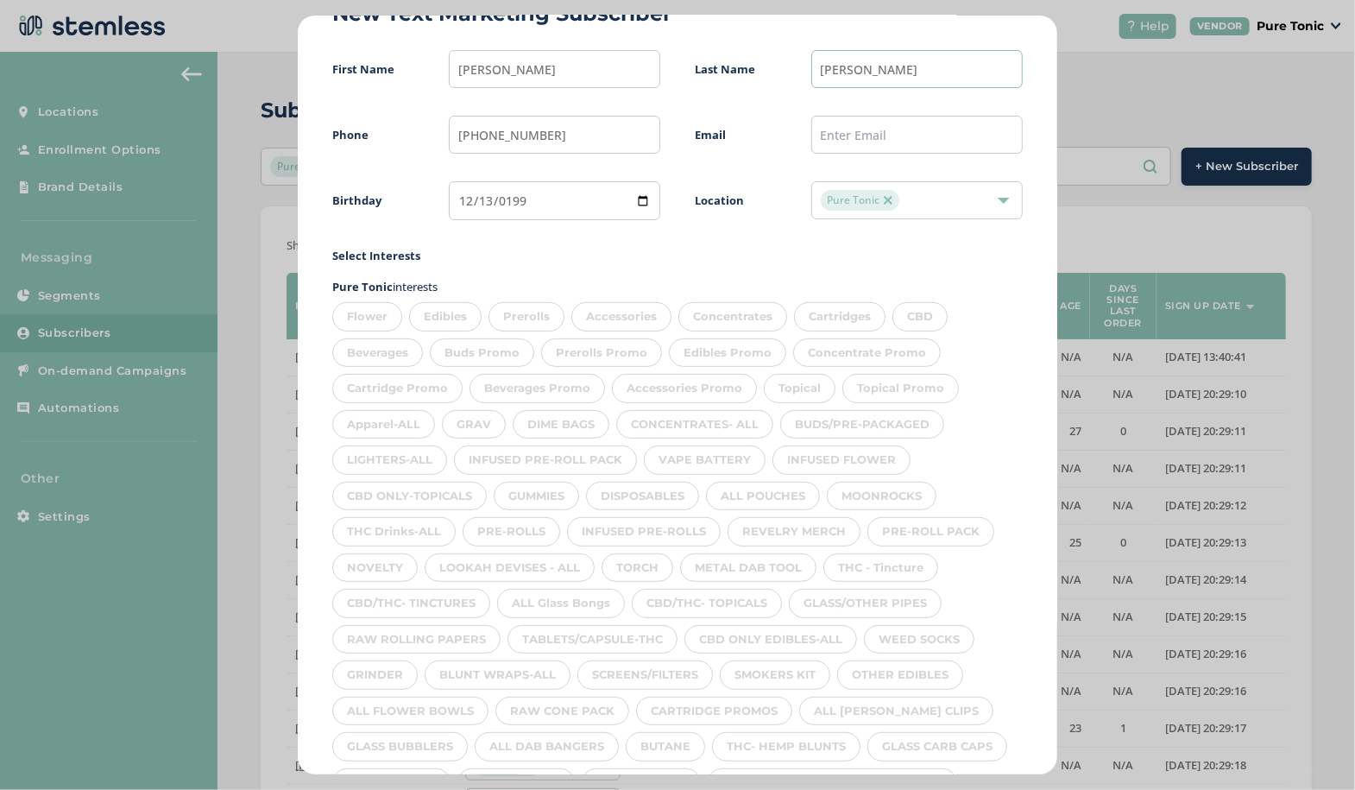
scroll to position [131, 0]
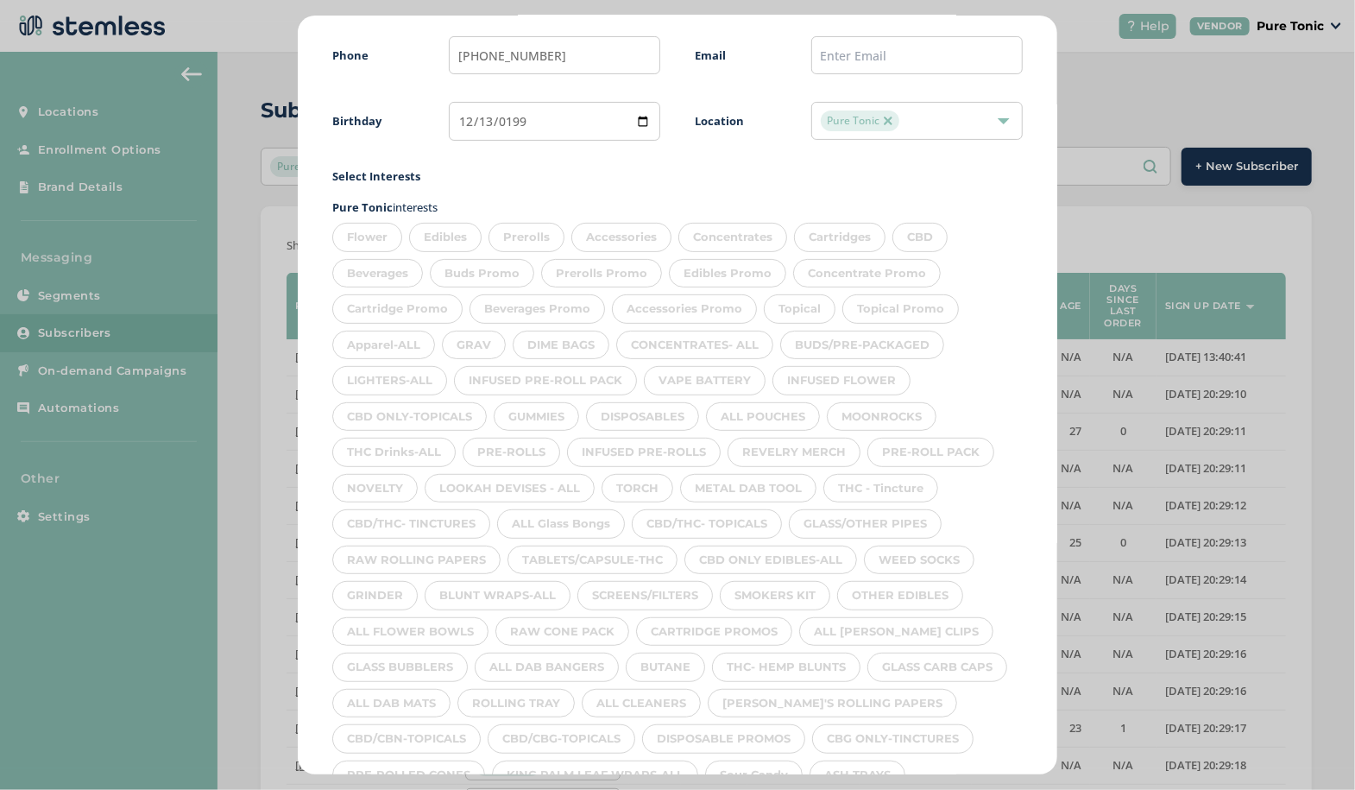
type input "[PERSON_NAME]"
click at [370, 244] on div "Flower" at bounding box center [367, 237] width 70 height 29
click at [449, 243] on div "Edibles" at bounding box center [445, 237] width 73 height 29
click at [531, 232] on div "Prerolls" at bounding box center [527, 237] width 76 height 29
click at [634, 232] on div "Accessories" at bounding box center [621, 237] width 100 height 29
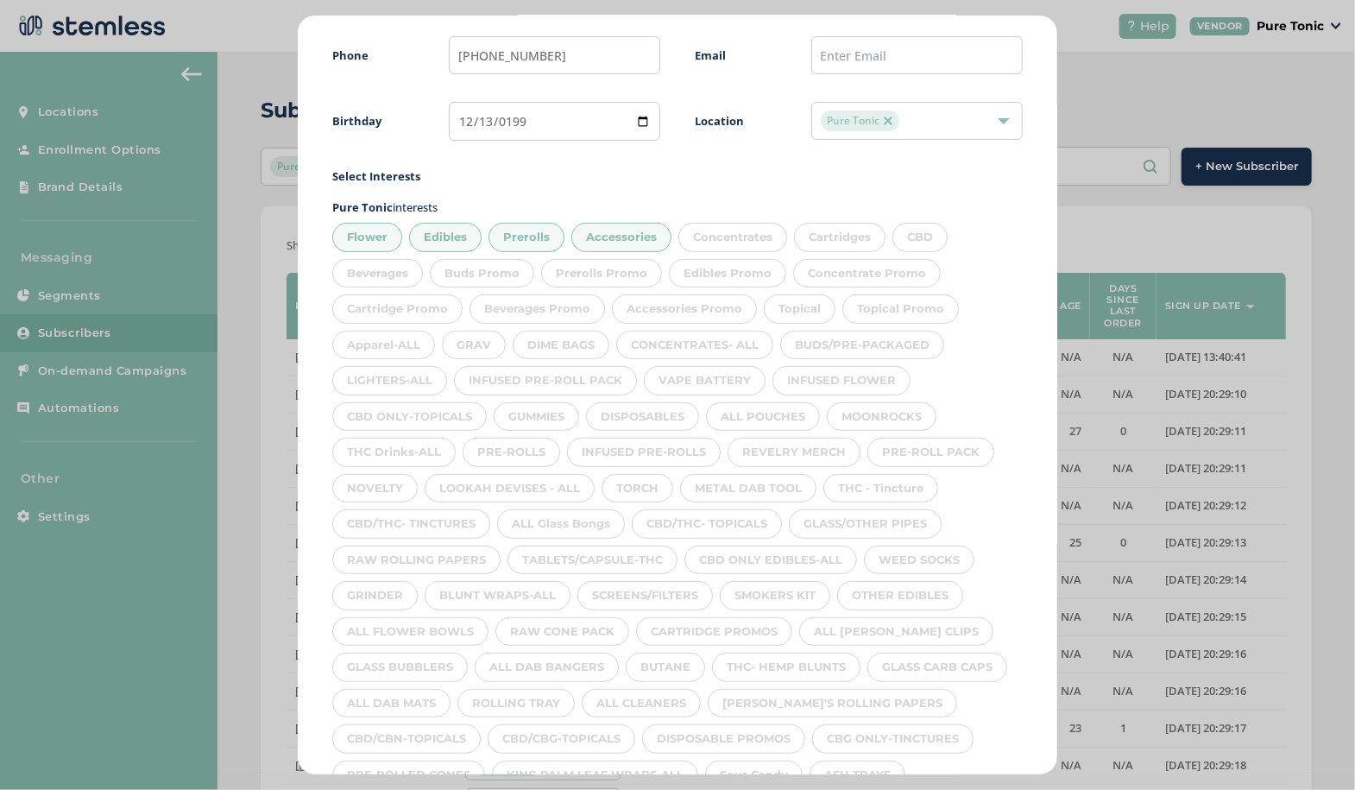
click at [740, 249] on div "Concentrates" at bounding box center [733, 237] width 109 height 29
click at [853, 238] on div "Cartridges" at bounding box center [840, 237] width 92 height 29
click at [927, 231] on div "CBD" at bounding box center [920, 237] width 55 height 29
click at [401, 264] on div "Beverages" at bounding box center [377, 273] width 91 height 29
click at [800, 306] on div "Topical" at bounding box center [800, 308] width 72 height 29
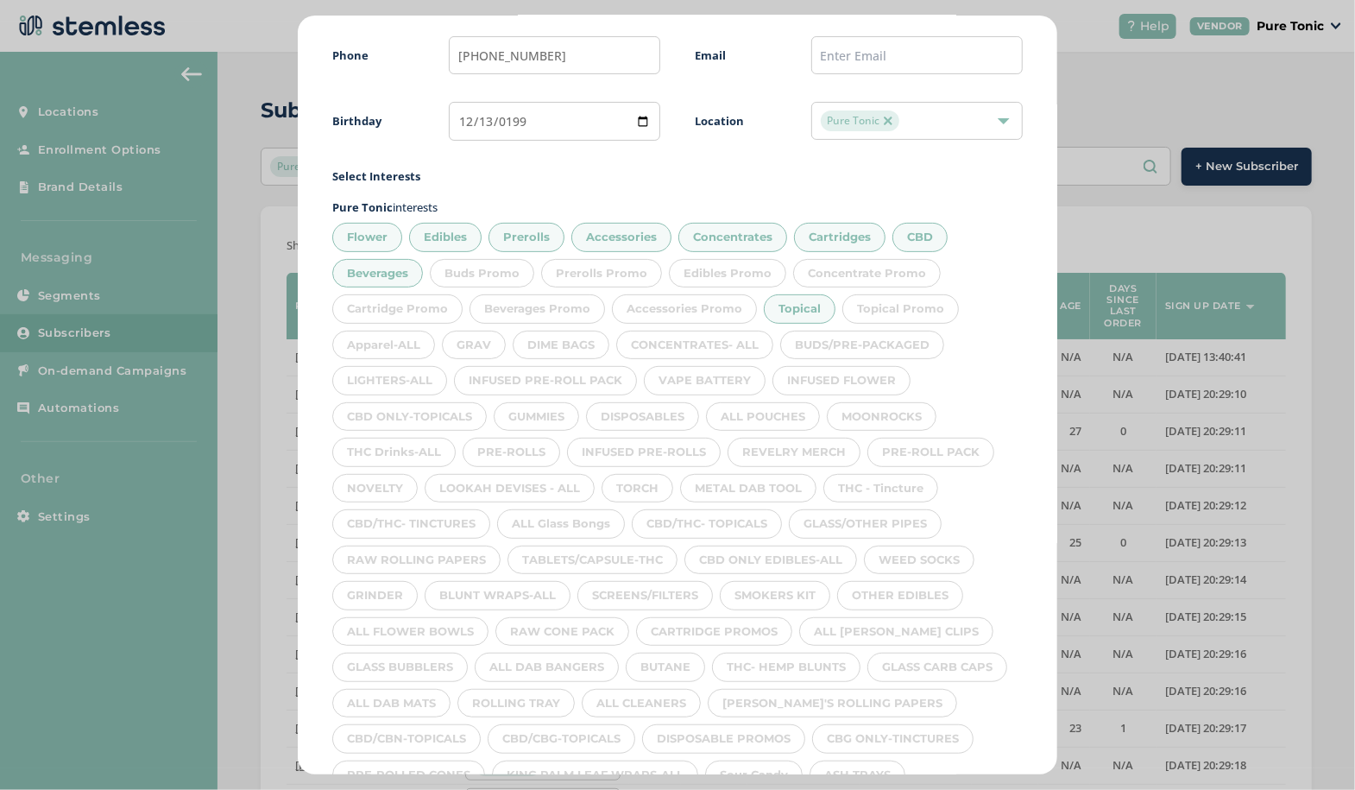
click at [399, 337] on div "Apparel-ALL" at bounding box center [383, 345] width 103 height 29
click at [477, 350] on div "GRAV" at bounding box center [474, 345] width 64 height 29
click at [572, 347] on div "DIME BAGS" at bounding box center [561, 345] width 97 height 29
click at [701, 353] on div "CONCENTRATES- ALL" at bounding box center [694, 345] width 157 height 29
click at [872, 343] on div "BUDS/PRE-PACKAGED" at bounding box center [862, 345] width 164 height 29
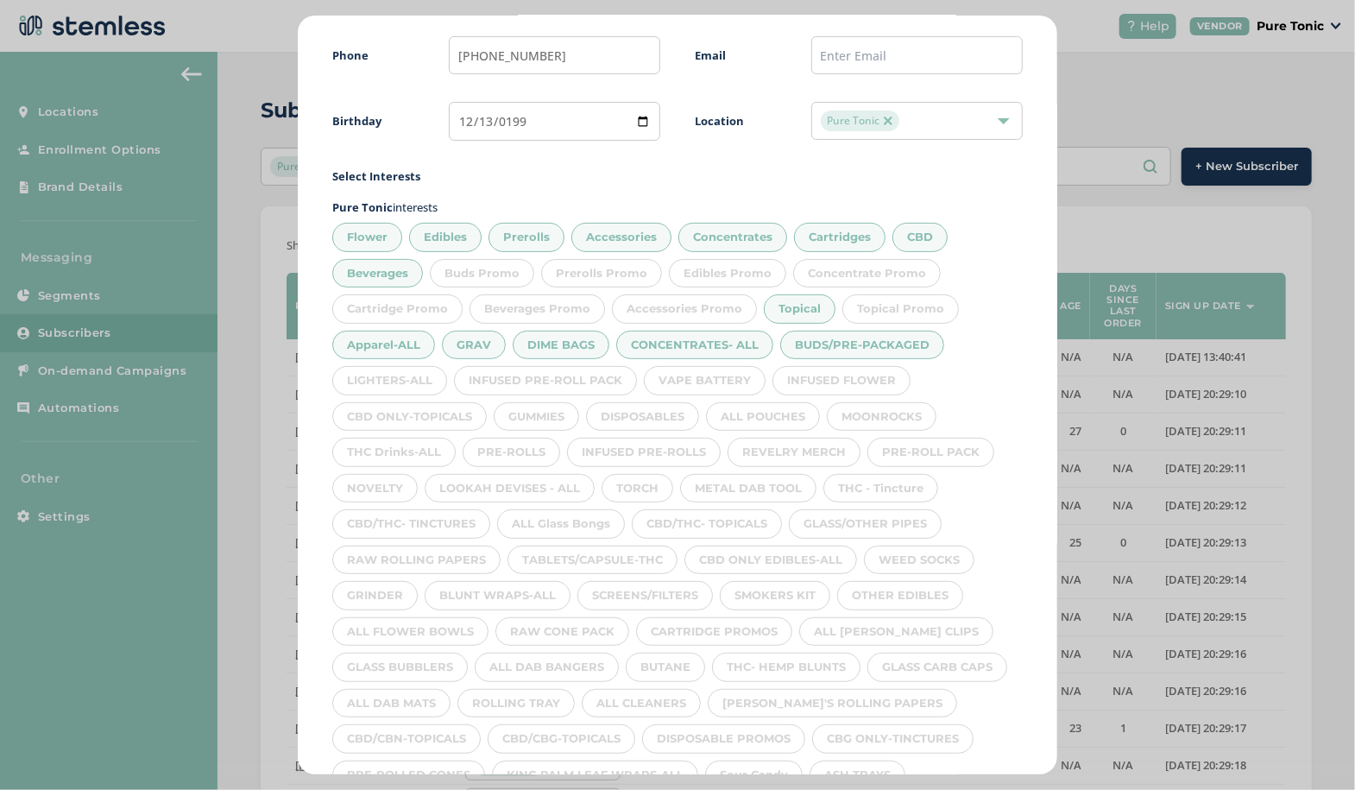
click at [879, 366] on div "INFUSED FLOWER" at bounding box center [842, 380] width 138 height 29
click at [728, 376] on div "VAPE BATTERY" at bounding box center [705, 380] width 122 height 29
click at [572, 377] on div "INFUSED PRE-ROLL PACK" at bounding box center [545, 380] width 183 height 29
click at [405, 376] on div "LIGHTERS-ALL" at bounding box center [389, 380] width 115 height 29
click at [411, 413] on div "CBD ONLY-TOPICALS" at bounding box center [409, 416] width 155 height 29
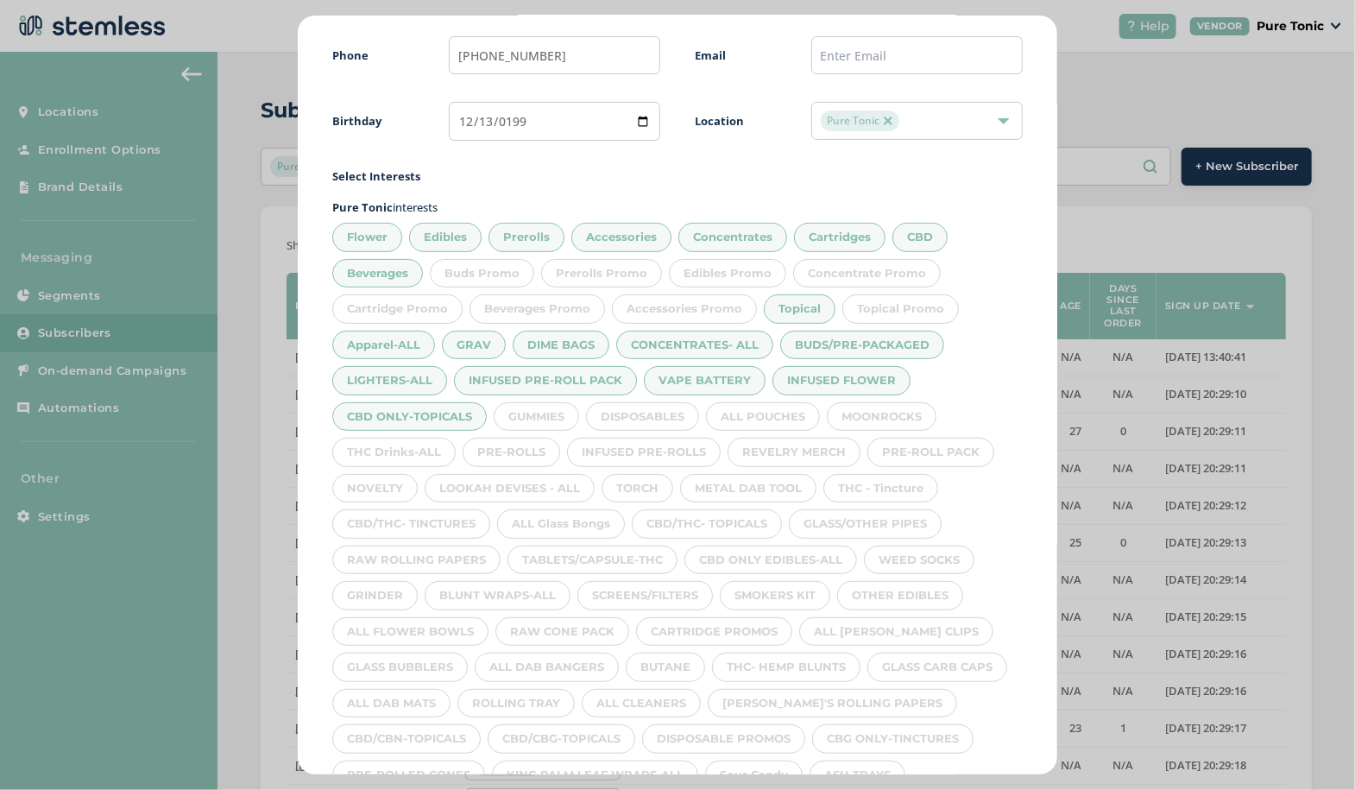
click at [541, 411] on div "GUMMIES" at bounding box center [536, 416] width 85 height 29
click at [662, 402] on div "DISPOSABLES" at bounding box center [642, 416] width 113 height 29
click at [781, 417] on div "ALL POUCHES" at bounding box center [763, 416] width 114 height 29
click at [877, 402] on div "MOONROCKS" at bounding box center [882, 416] width 110 height 29
click at [912, 474] on div "THC - Tincture" at bounding box center [881, 488] width 115 height 29
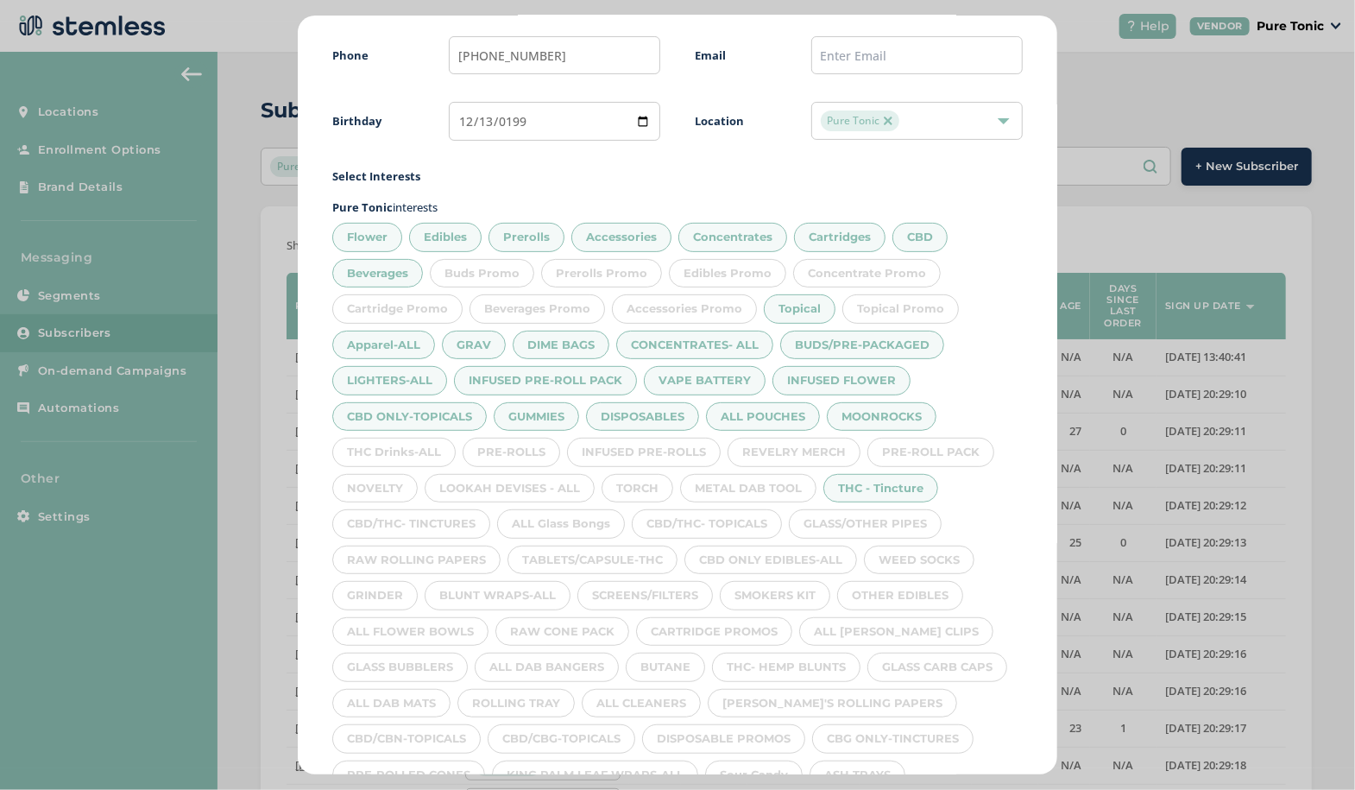
click at [805, 438] on div "REVELRY MERCH" at bounding box center [794, 452] width 133 height 29
click at [921, 448] on div "PRE-ROLL PACK" at bounding box center [931, 452] width 127 height 29
click at [693, 445] on div "INFUSED PRE-ROLLS" at bounding box center [644, 452] width 154 height 29
click at [525, 443] on div "PRE-ROLLS" at bounding box center [512, 452] width 98 height 29
click at [398, 445] on div "THC Drinks-ALL" at bounding box center [393, 452] width 123 height 29
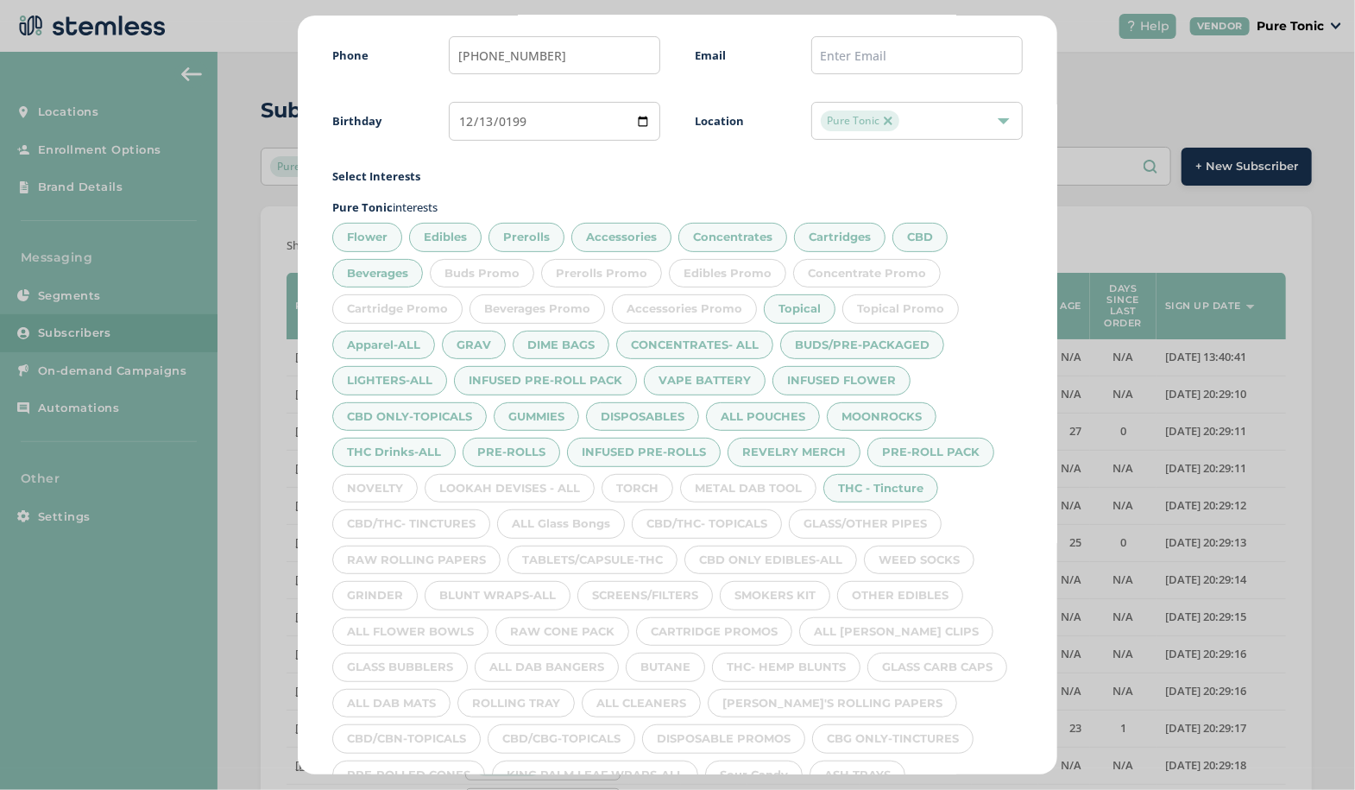
click at [392, 474] on div "NOVELTY" at bounding box center [374, 488] width 85 height 29
click at [483, 484] on div "LOOKAH DEVISES - ALL" at bounding box center [510, 488] width 170 height 29
click at [633, 487] on div "TORCH" at bounding box center [638, 488] width 72 height 29
click at [725, 488] on div "METAL DAB TOOL" at bounding box center [748, 488] width 136 height 29
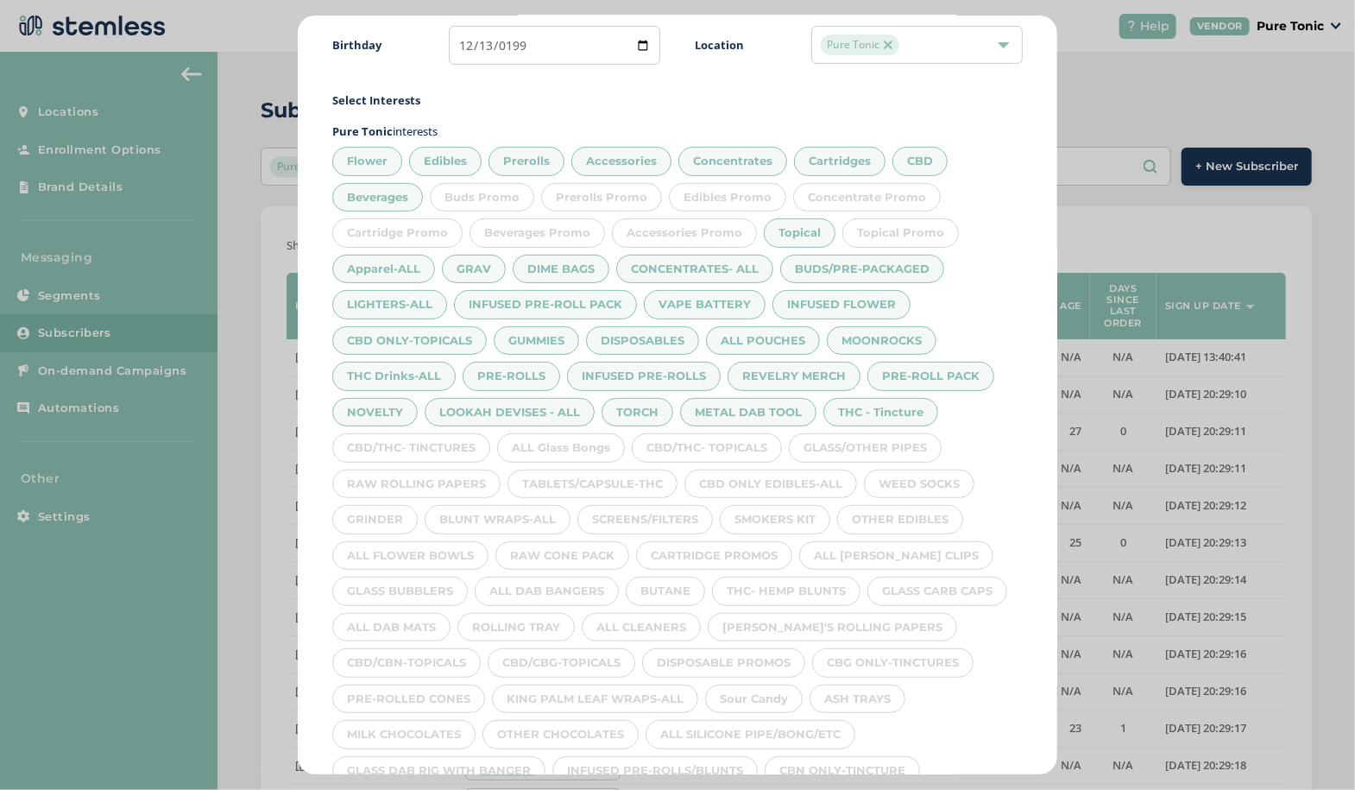
scroll to position [209, 0]
click at [879, 445] on div "GLASS/OTHER PIPES" at bounding box center [865, 446] width 153 height 29
click at [734, 451] on div "CBD/THC- TOPICALS" at bounding box center [707, 446] width 150 height 29
click at [519, 432] on div "ALL Glass Bongs" at bounding box center [561, 446] width 128 height 29
click at [429, 432] on div "CBD/THC- TINCTURES" at bounding box center [411, 446] width 158 height 29
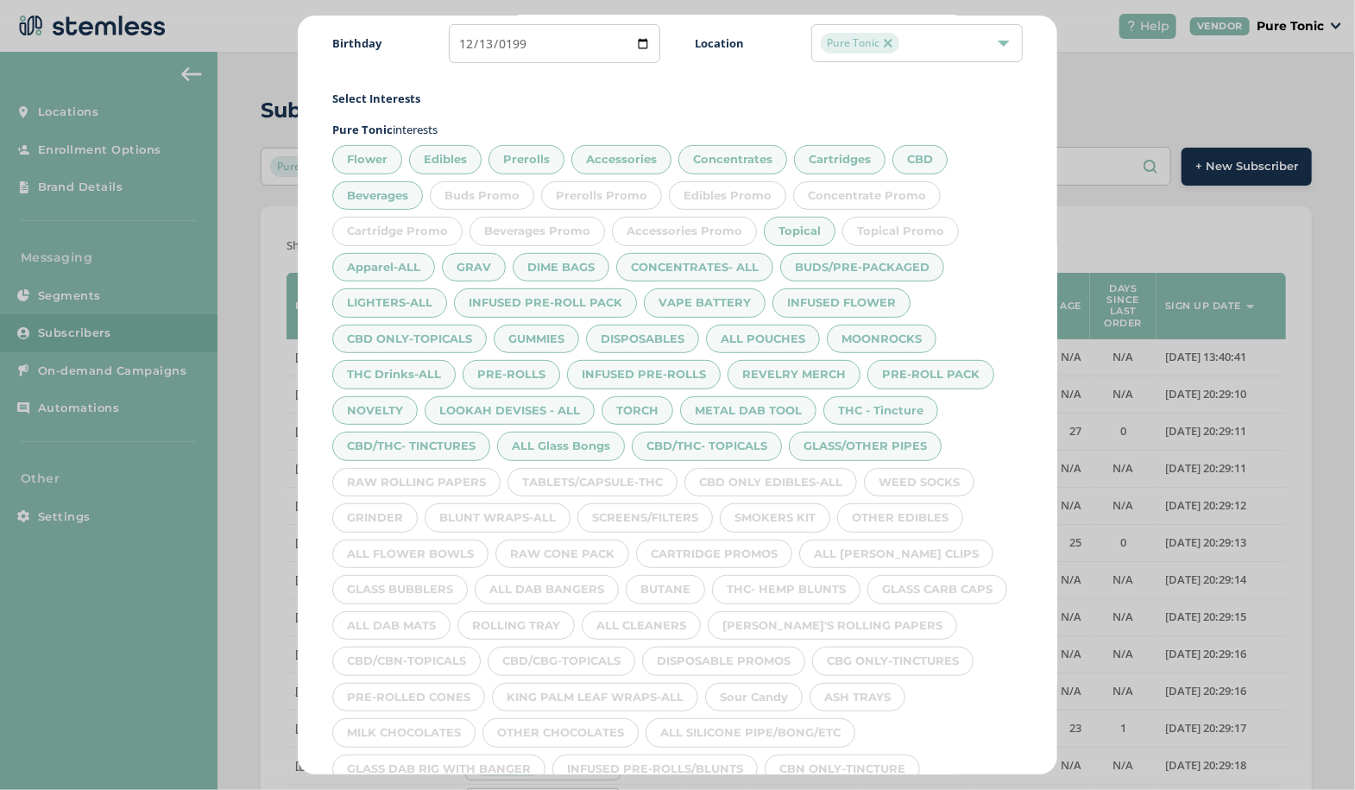
click at [435, 447] on div "CBD/THC- TINCTURES" at bounding box center [411, 446] width 158 height 29
click at [555, 474] on div "TABLETS/CAPSULE-THC" at bounding box center [593, 482] width 170 height 29
click at [451, 436] on div "CBD/THC- TINCTURES" at bounding box center [411, 446] width 158 height 29
click at [470, 468] on div "RAW ROLLING PAPERS" at bounding box center [416, 482] width 168 height 29
click at [750, 476] on div "CBD ONLY EDIBLES-ALL" at bounding box center [771, 482] width 173 height 29
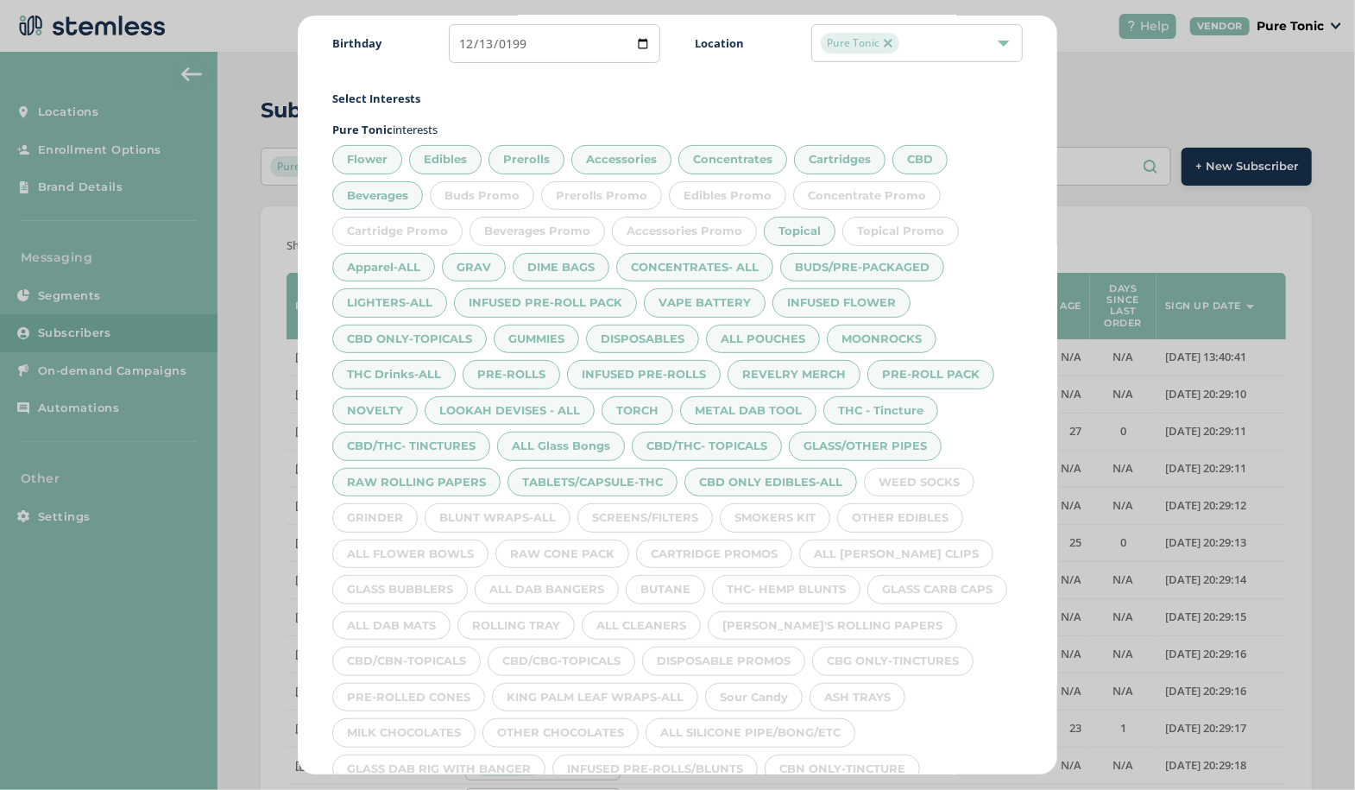
click at [919, 474] on div "WEED SOCKS" at bounding box center [919, 482] width 110 height 29
click at [918, 513] on div "OTHER EDIBLES" at bounding box center [900, 517] width 126 height 29
click at [796, 506] on div "SMOKERS KIT" at bounding box center [775, 517] width 110 height 29
click at [647, 503] on div "SCREENS/FILTERS" at bounding box center [646, 517] width 136 height 29
click at [534, 503] on div "BLUNT WRAPS-ALL" at bounding box center [498, 517] width 146 height 29
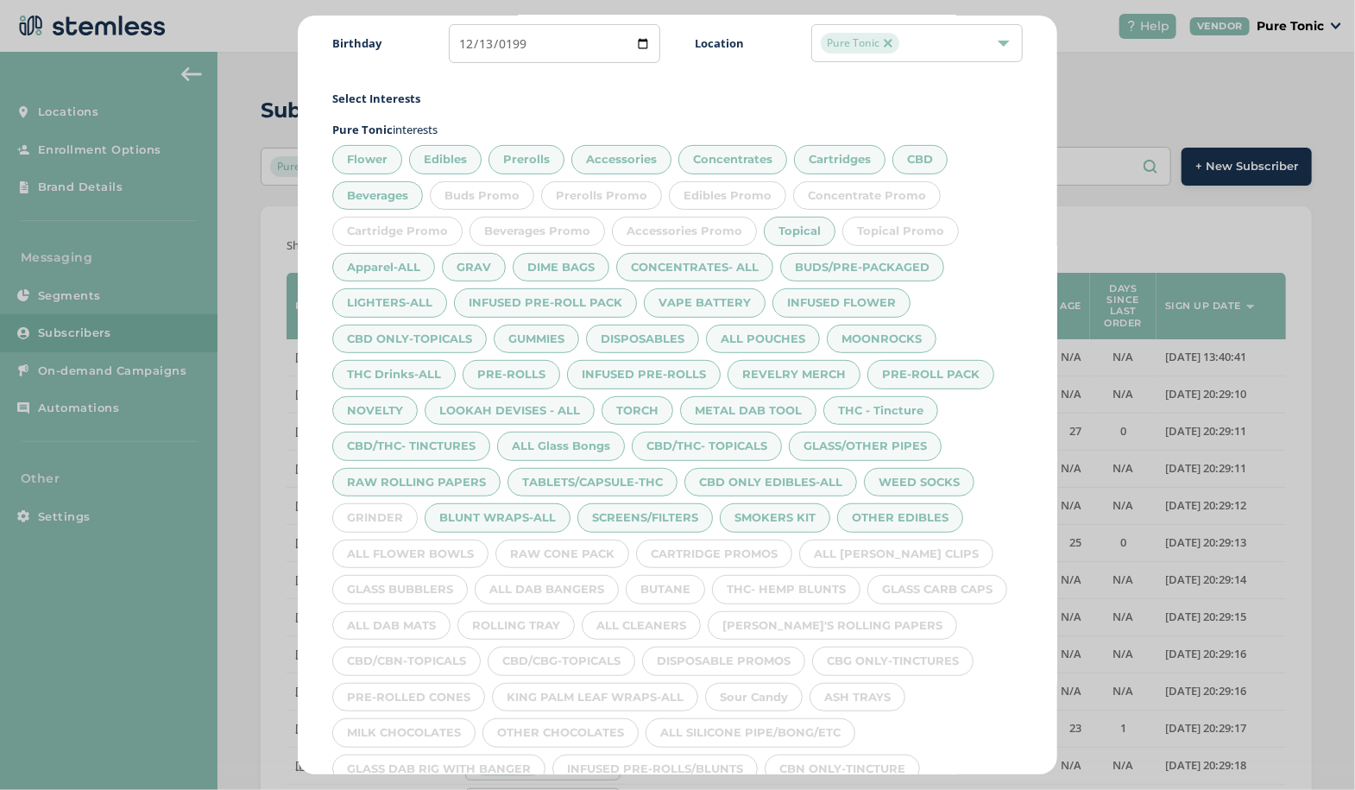
click at [373, 511] on div "GRINDER" at bounding box center [374, 517] width 85 height 29
click at [395, 550] on div "ALL FLOWER BOWLS" at bounding box center [410, 554] width 156 height 29
click at [563, 544] on div "RAW CONE PACK" at bounding box center [562, 554] width 134 height 29
click at [693, 540] on div "CARTRIDGE PROMOS" at bounding box center [714, 554] width 156 height 29
click at [749, 544] on div "CARTRIDGE PROMOS" at bounding box center [714, 554] width 156 height 29
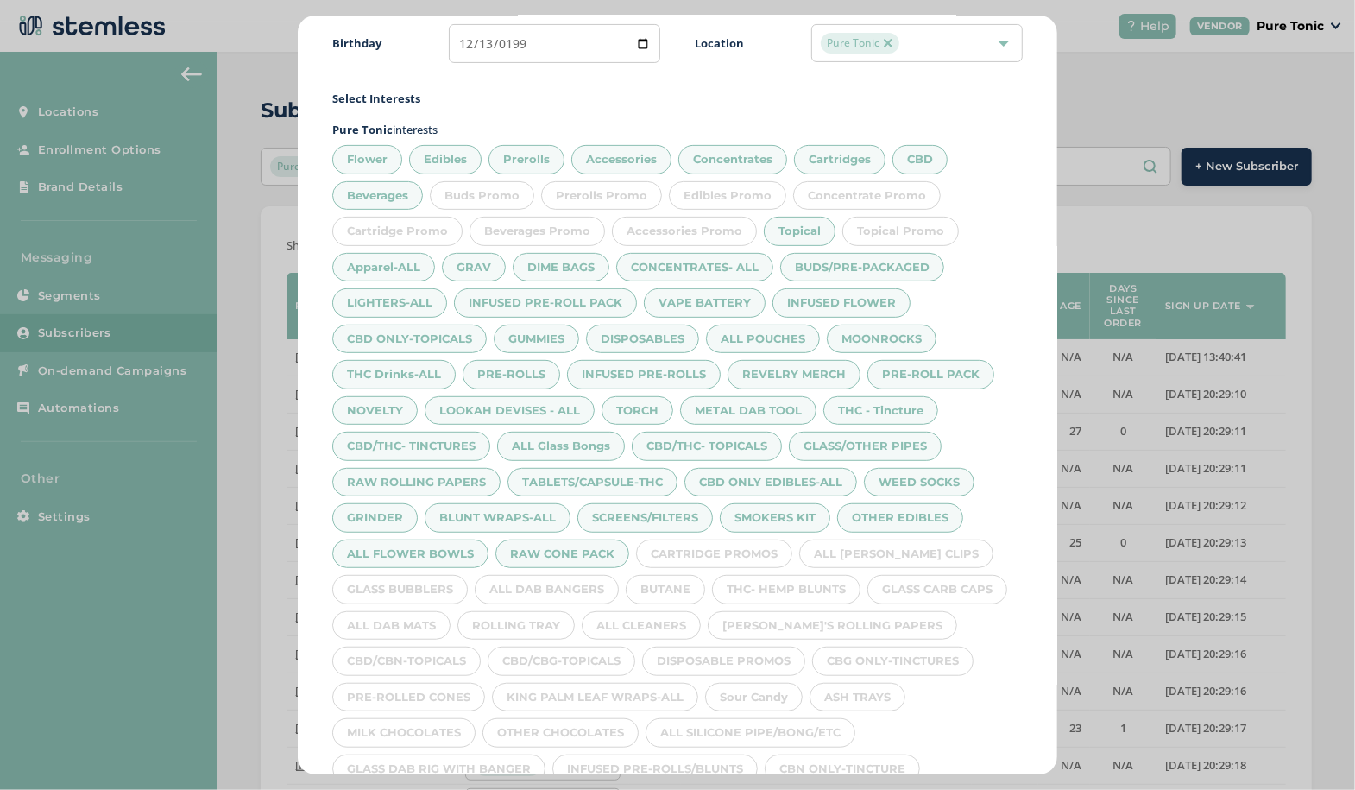
click at [862, 548] on div "ALL [PERSON_NAME] CLIPS" at bounding box center [896, 554] width 194 height 29
click at [925, 584] on div "GLASS CARB CAPS" at bounding box center [938, 589] width 140 height 29
click at [830, 584] on div "THC- HEMP BLUNTS" at bounding box center [786, 589] width 148 height 29
click at [670, 581] on div "BUTANE" at bounding box center [665, 589] width 79 height 29
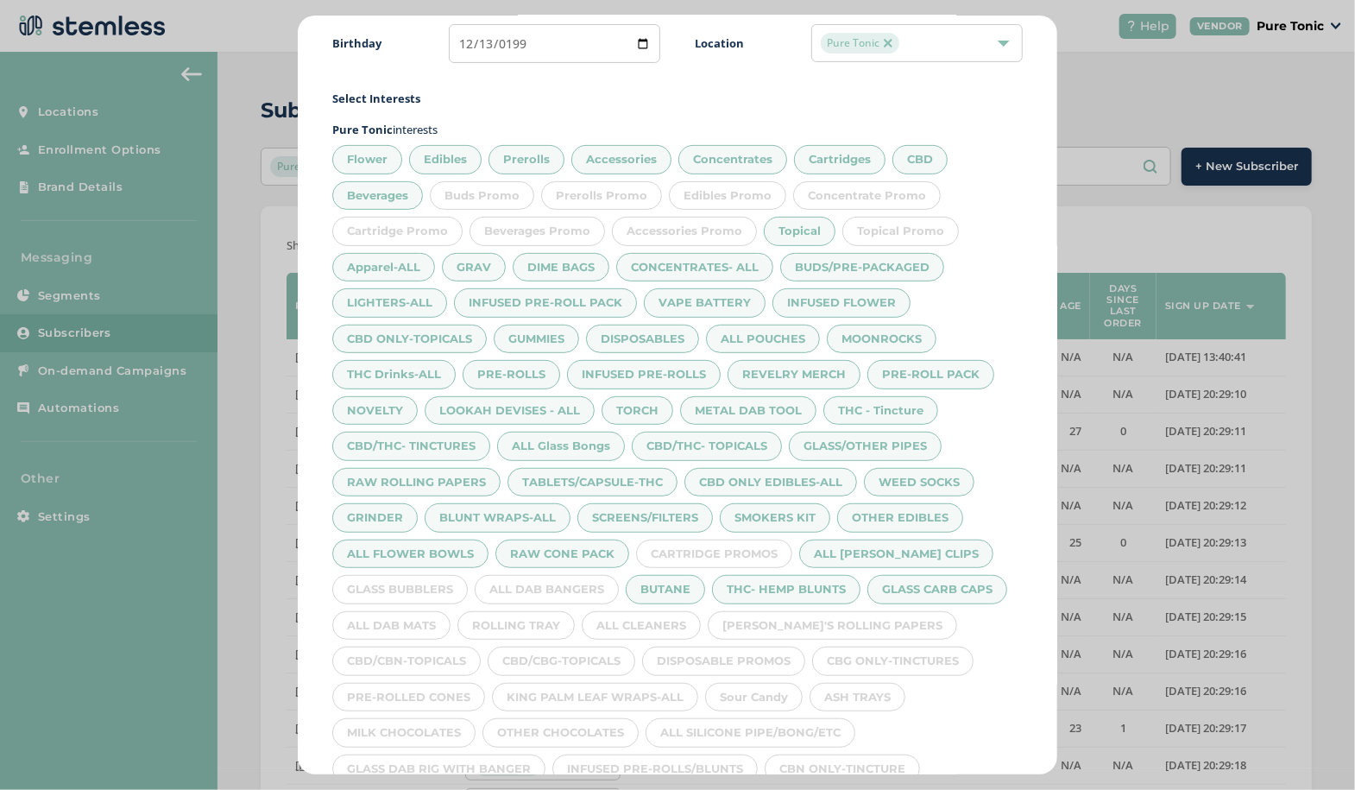
click at [579, 577] on div "ALL DAB BANGERS" at bounding box center [547, 589] width 144 height 29
click at [429, 580] on div "GLASS BUBBLERS" at bounding box center [400, 589] width 136 height 29
click at [409, 612] on div "ALL DAB MATS" at bounding box center [391, 625] width 118 height 29
click at [505, 611] on div "ROLLING TRAY" at bounding box center [516, 625] width 117 height 29
click at [660, 611] on div "ALL CLEANERS" at bounding box center [641, 625] width 119 height 29
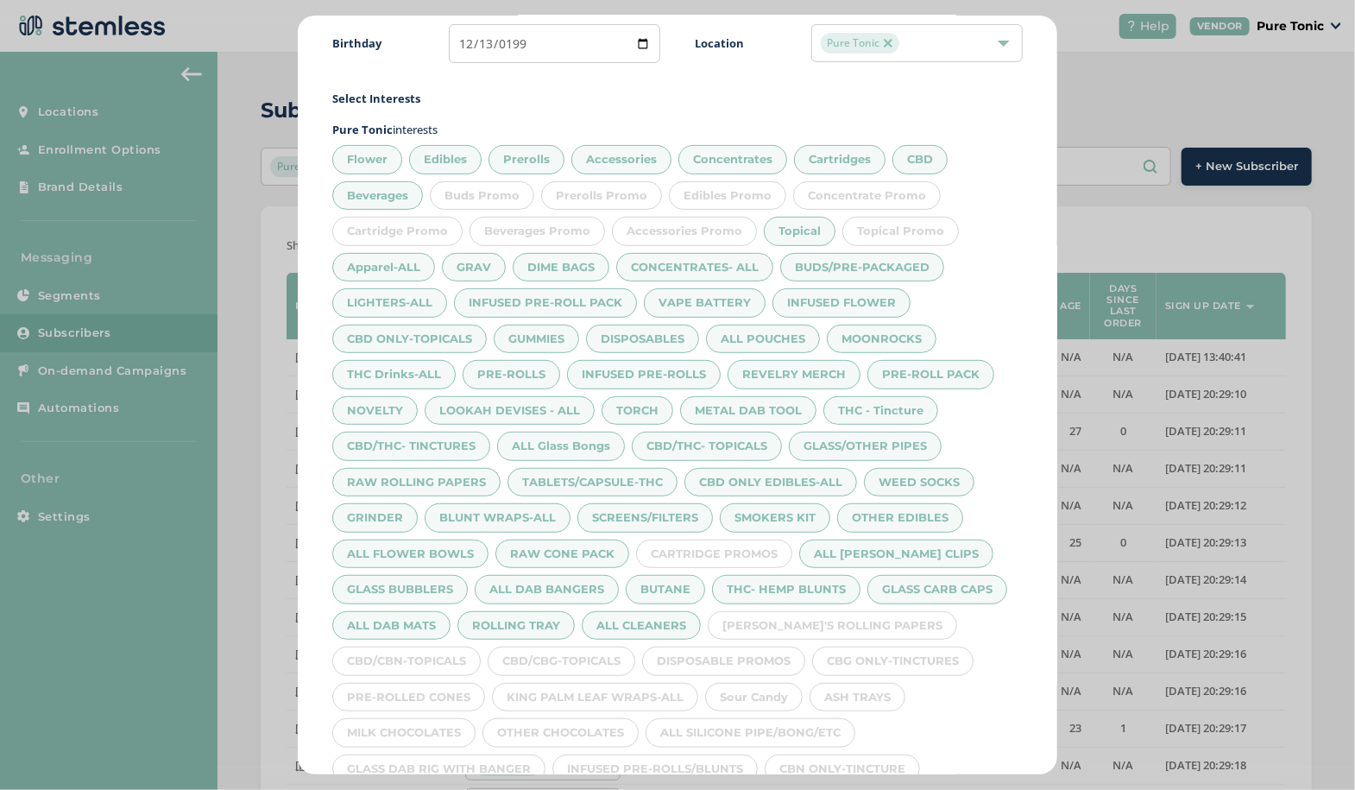
click at [780, 623] on div "[PERSON_NAME]'S ROLLING PAPERS" at bounding box center [832, 625] width 249 height 29
click at [879, 690] on div "ASH TRAYS" at bounding box center [858, 697] width 96 height 29
click at [893, 651] on div "CBG ONLY-TINCTURES" at bounding box center [892, 661] width 161 height 29
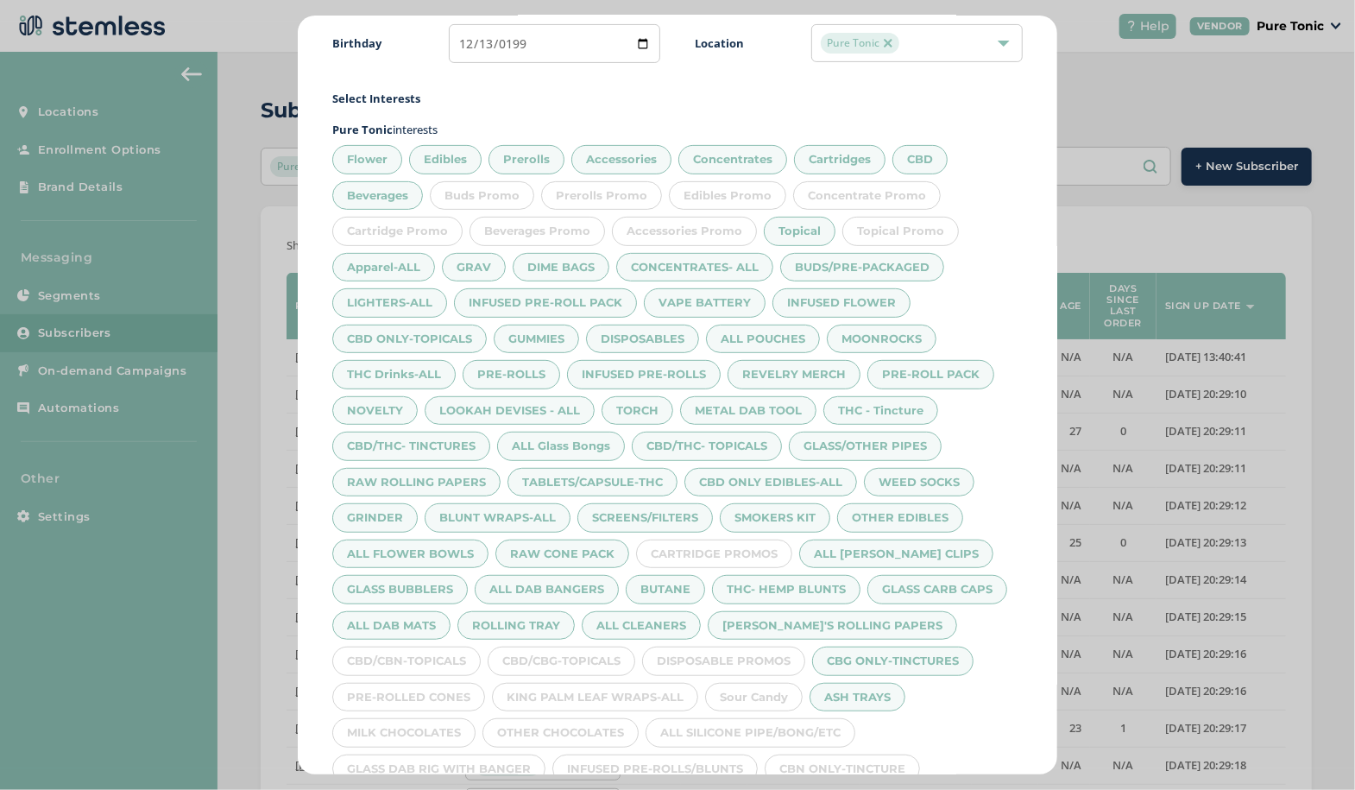
click at [772, 653] on div "DISPOSABLE PROMOS" at bounding box center [723, 661] width 163 height 29
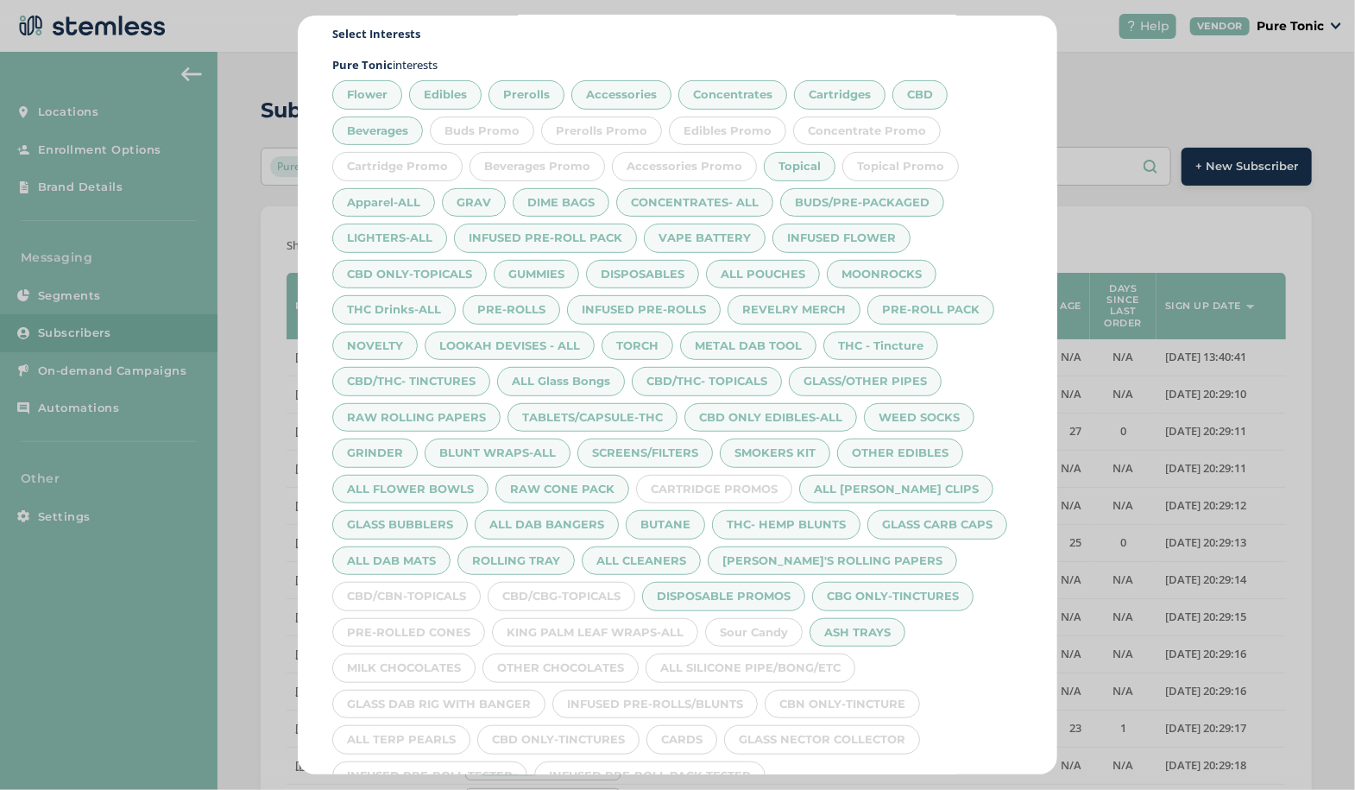
scroll to position [273, 0]
click at [776, 619] on div "Sour Candy" at bounding box center [754, 633] width 98 height 29
click at [760, 595] on div "DISPOSABLE PROMOS" at bounding box center [723, 597] width 163 height 29
click at [755, 627] on div "Sour Candy" at bounding box center [754, 633] width 98 height 29
click at [742, 619] on div "Sour Candy" at bounding box center [754, 633] width 98 height 29
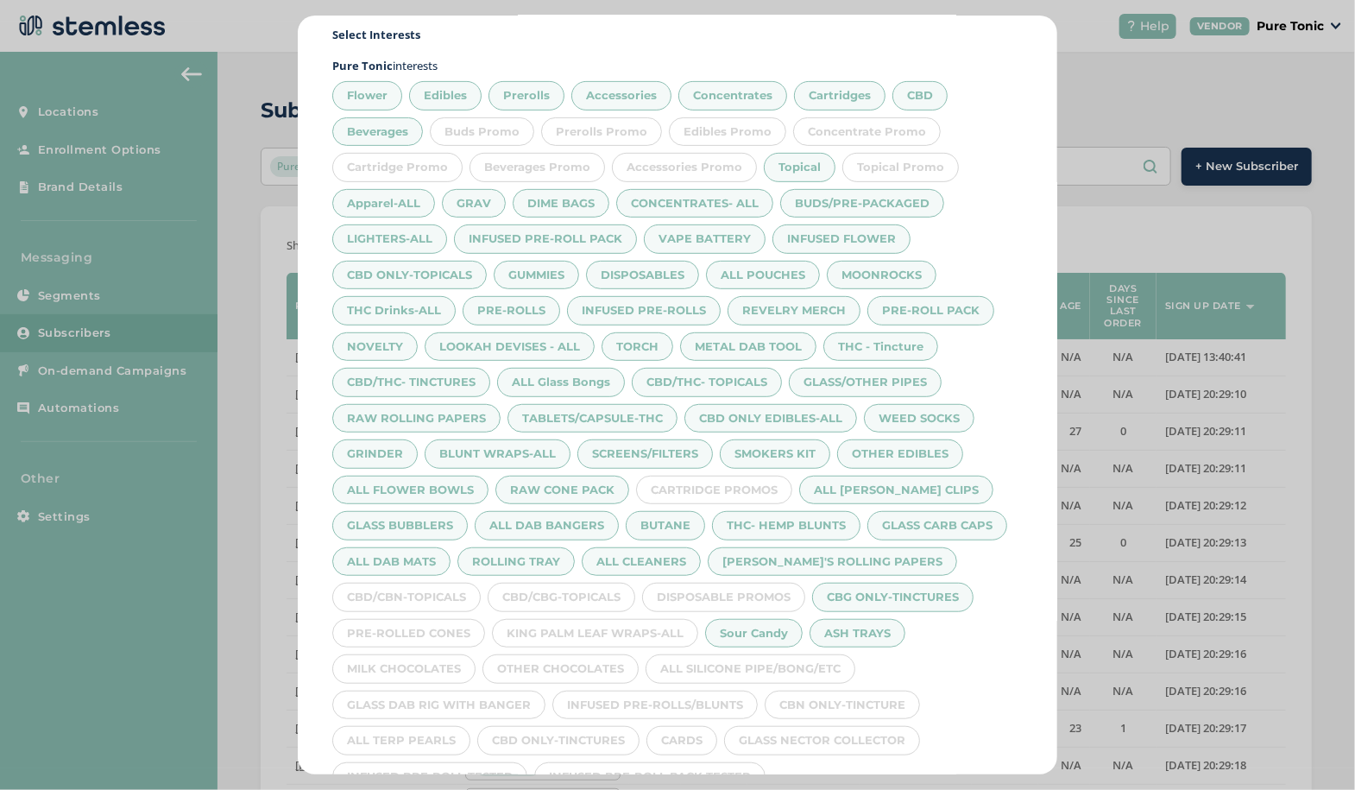
click at [633, 624] on div "KING PALM LEAF WRAPS-ALL" at bounding box center [595, 633] width 206 height 29
click at [584, 559] on div "ALL CLEANERS" at bounding box center [641, 561] width 119 height 29
click at [657, 554] on div "ALL CLEANERS" at bounding box center [641, 561] width 119 height 29
click at [592, 590] on div "CBD/CBG-TOPICALS" at bounding box center [562, 597] width 148 height 29
click at [416, 595] on div "CBD/CBN-TOPICALS" at bounding box center [406, 597] width 148 height 29
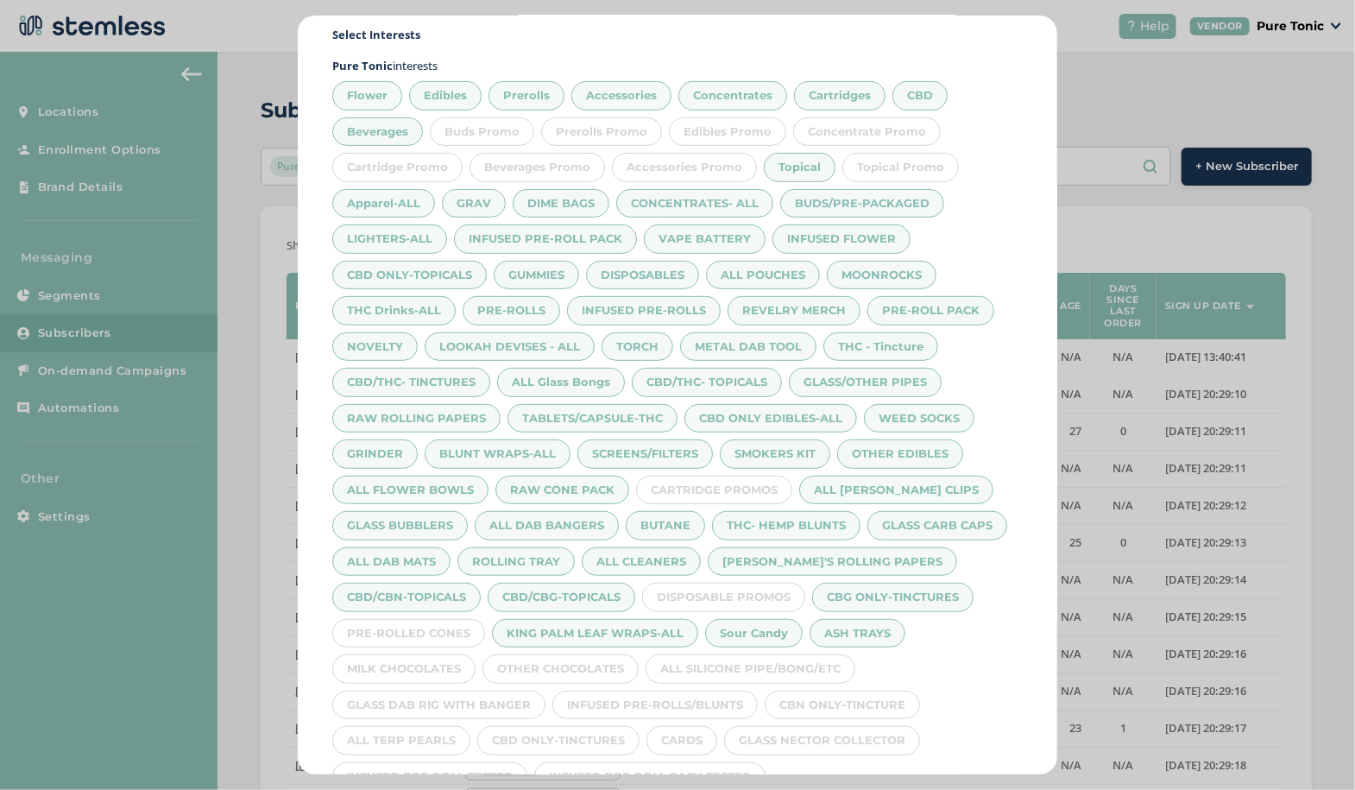
click at [432, 627] on div "PRE-ROLLED CONES" at bounding box center [408, 633] width 153 height 29
click at [441, 658] on div "MILK CHOCOLATES" at bounding box center [403, 668] width 143 height 29
click at [445, 704] on div "GLASS DAB RIG WITH BANGER" at bounding box center [438, 705] width 213 height 29
click at [571, 664] on div "OTHER CHOCOLATES" at bounding box center [561, 668] width 156 height 29
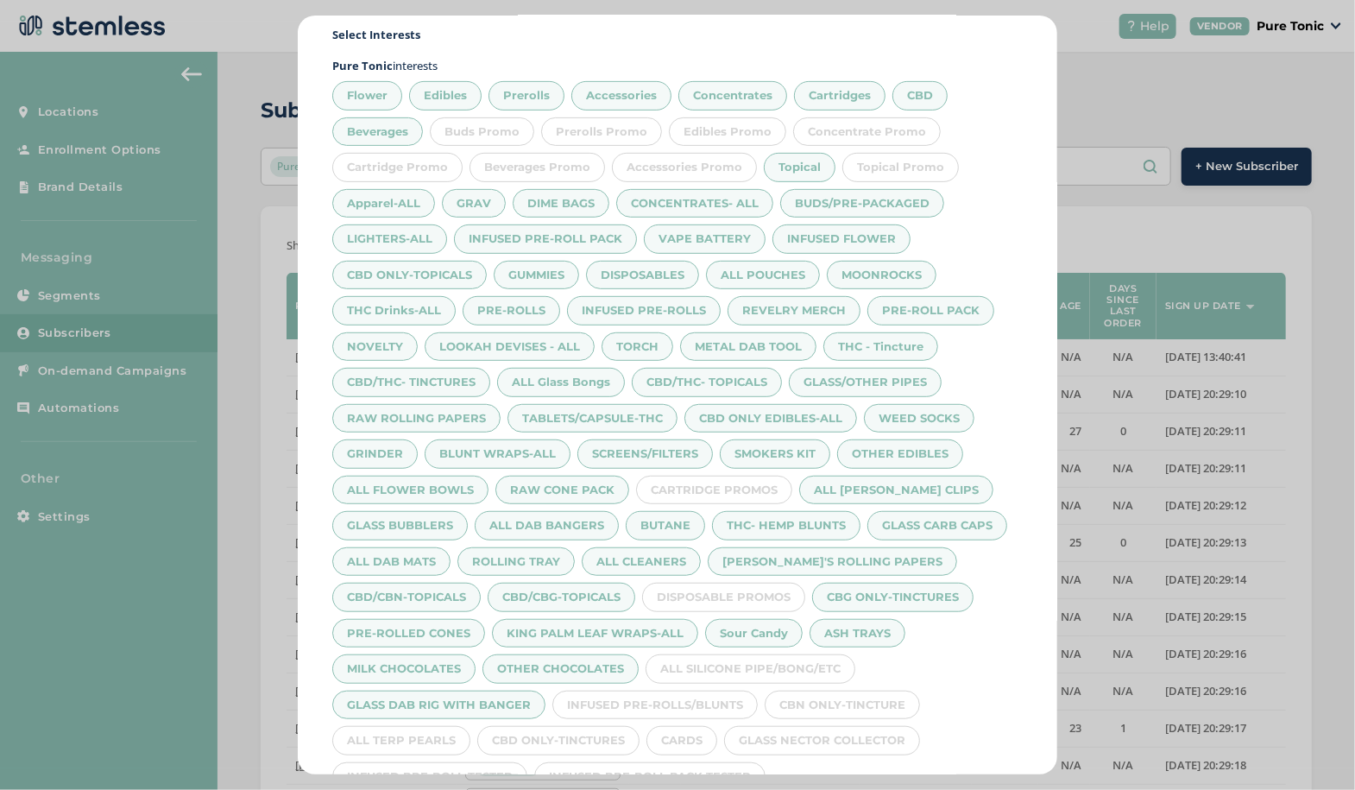
click at [640, 697] on div "INFUSED PRE-ROLLS/BLUNTS" at bounding box center [654, 705] width 205 height 29
click at [748, 662] on div "ALL SILICONE PIPE/BONG/ETC" at bounding box center [751, 668] width 210 height 29
click at [836, 693] on div "CBN ONLY-TINCTURE" at bounding box center [842, 705] width 155 height 29
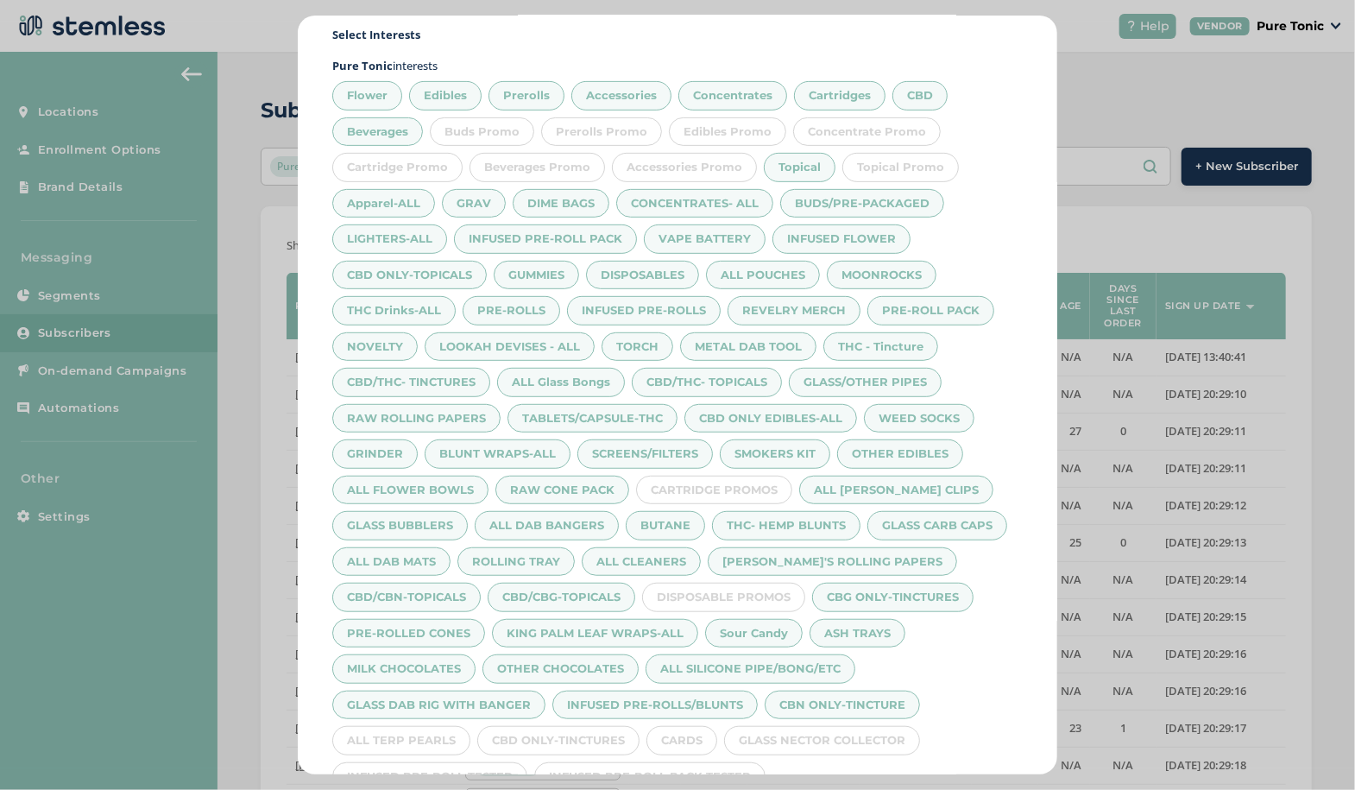
click at [840, 729] on div "GLASS NECTOR COLLECTOR" at bounding box center [822, 740] width 196 height 29
click at [696, 729] on div "CARDS" at bounding box center [682, 740] width 71 height 29
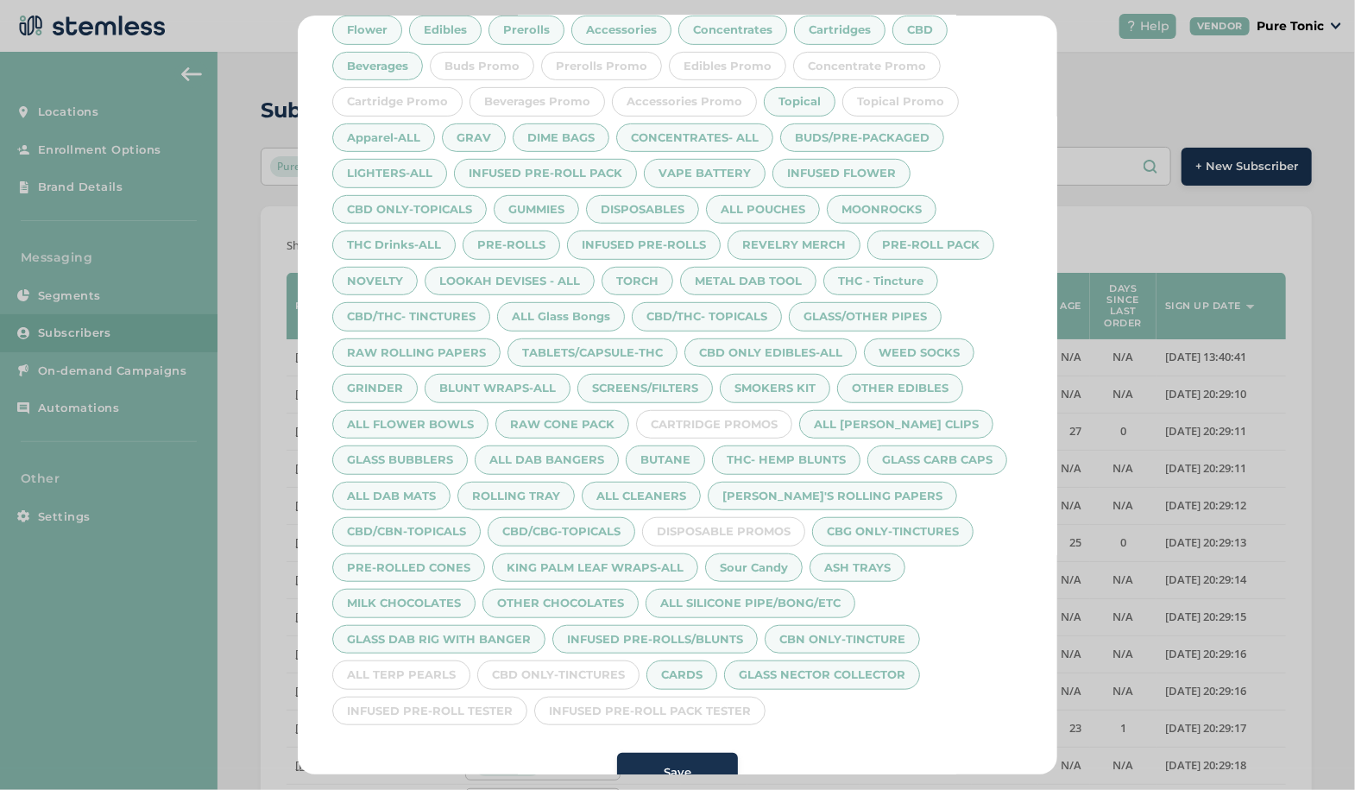
scroll to position [334, 0]
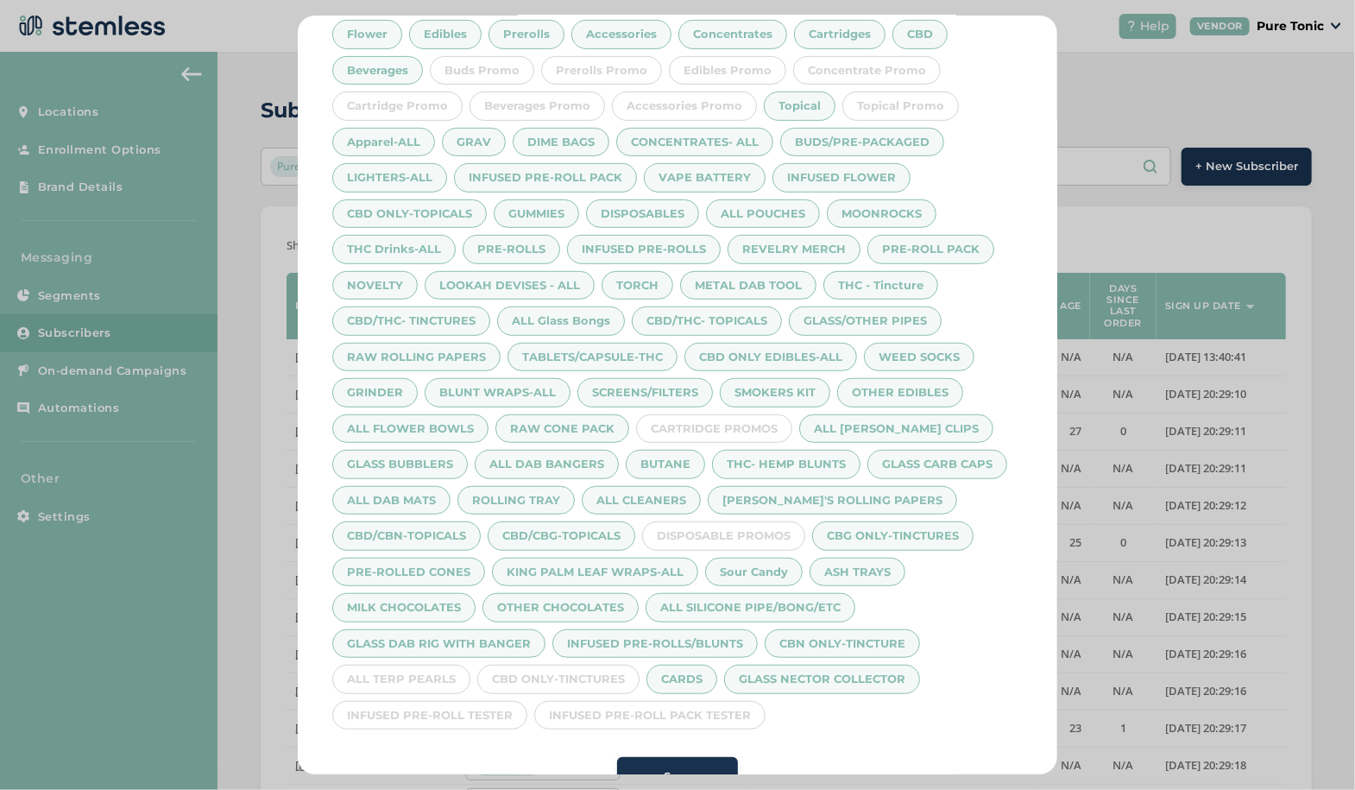
click at [713, 701] on div "INFUSED PRE-ROLL PACK TESTER" at bounding box center [649, 715] width 231 height 29
click at [576, 666] on div "CBD ONLY-TINCTURES" at bounding box center [558, 679] width 162 height 29
click at [463, 714] on div "INFUSED PRE-ROLL TESTER" at bounding box center [429, 715] width 195 height 29
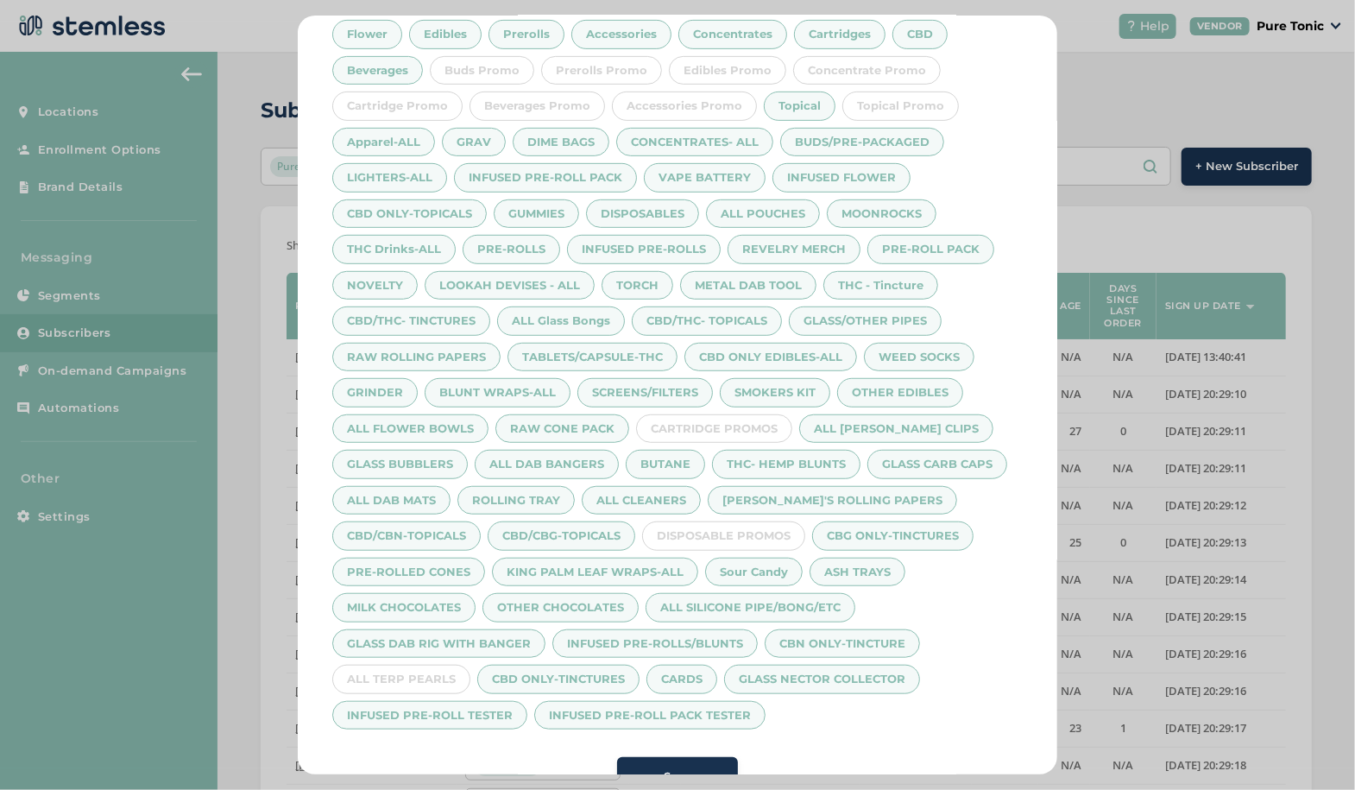
click at [415, 667] on div "ALL TERP PEARLS" at bounding box center [401, 679] width 138 height 29
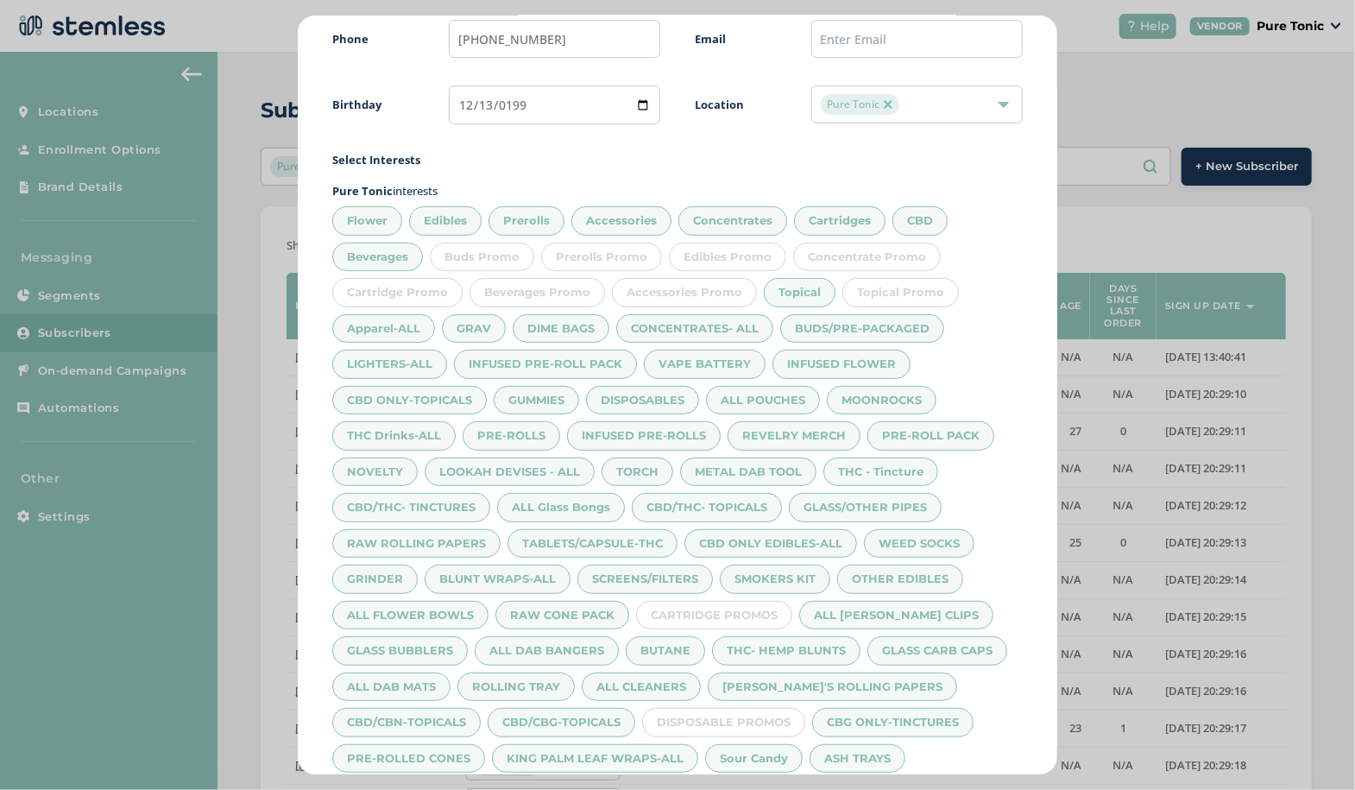
scroll to position [367, 0]
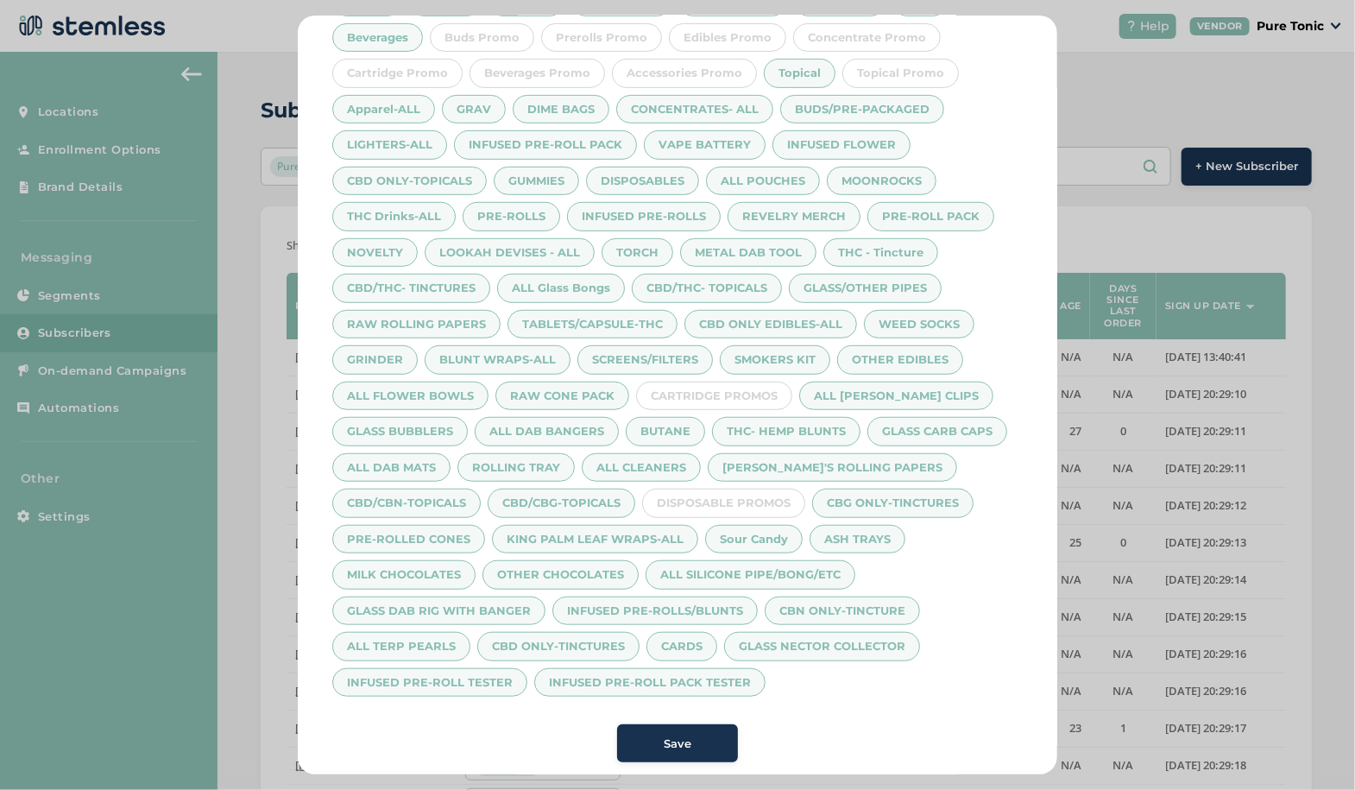
click at [692, 724] on button "Save" at bounding box center [677, 743] width 121 height 38
